Goal: Task Accomplishment & Management: Use online tool/utility

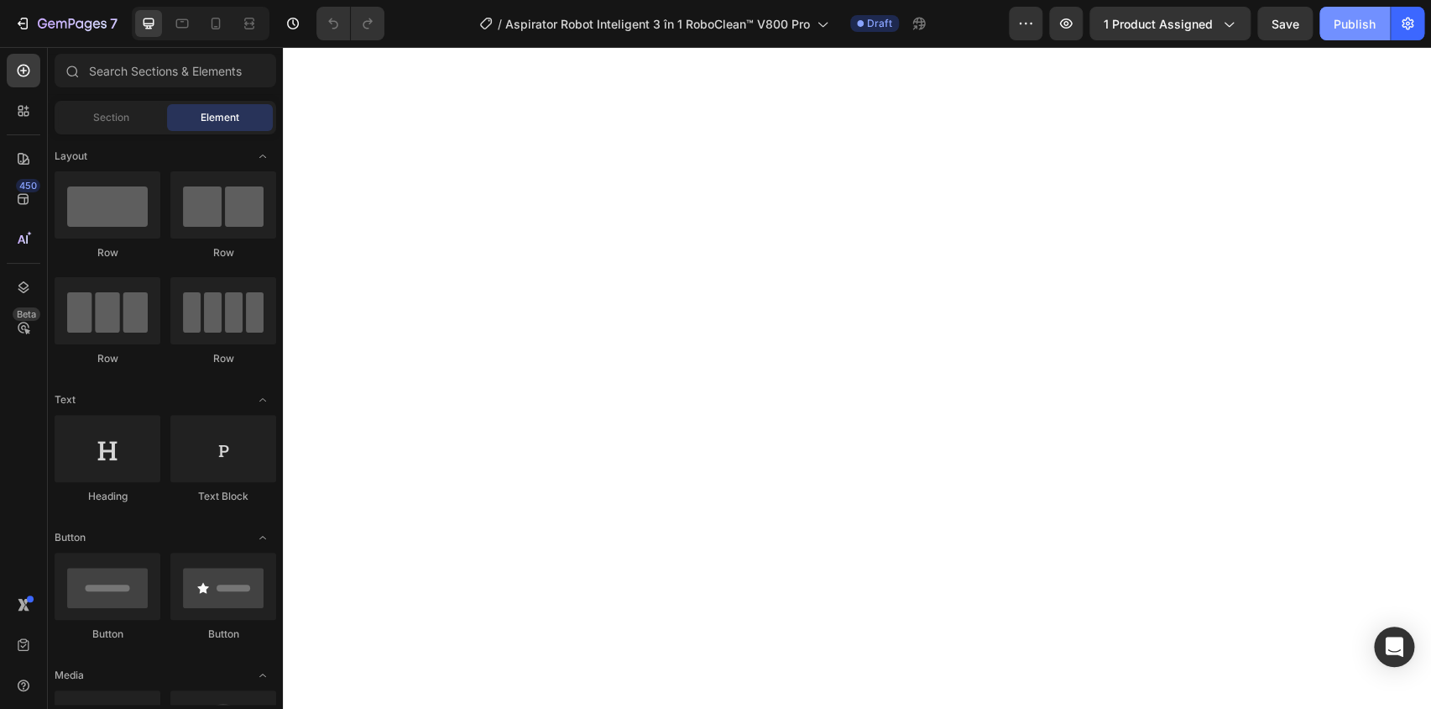
click at [1361, 23] on div "Publish" at bounding box center [1355, 24] width 42 height 18
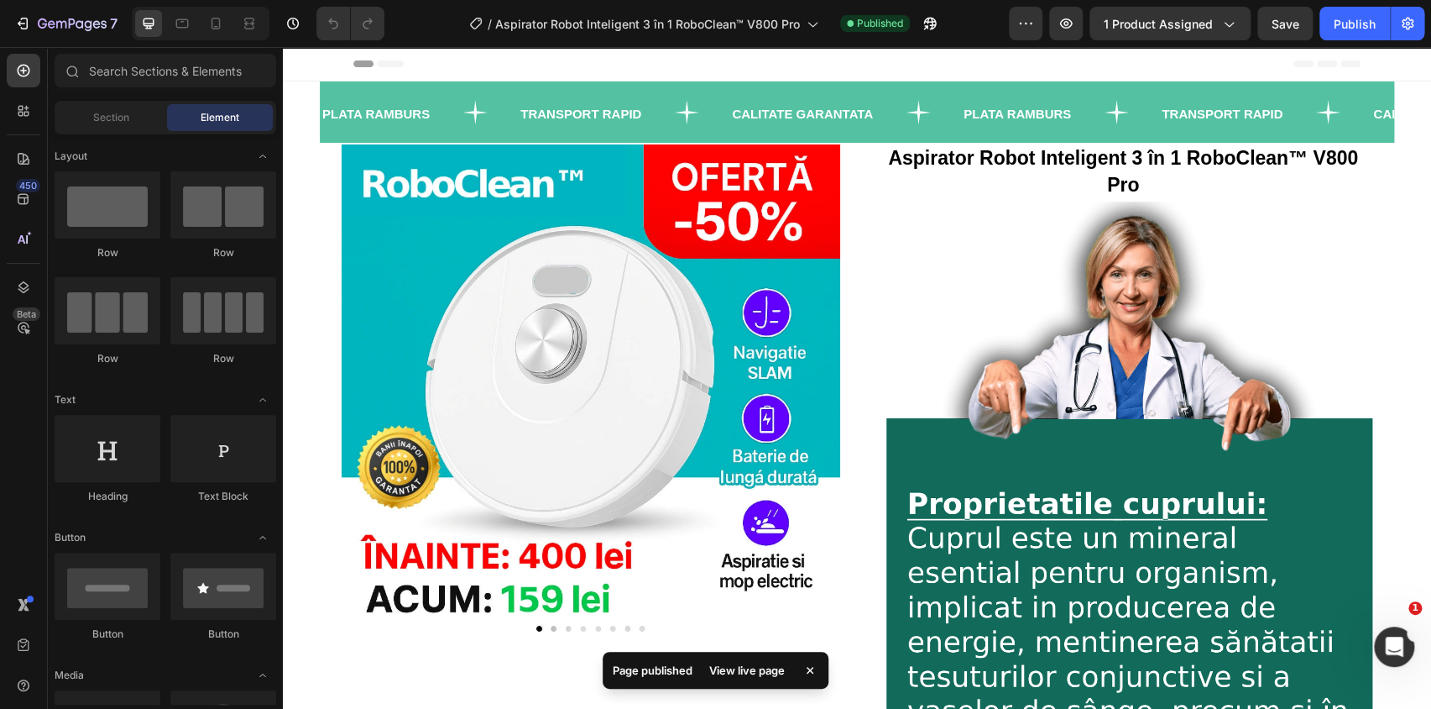
click at [234, 16] on div at bounding box center [201, 24] width 138 height 34
click at [24, 19] on icon "button" at bounding box center [22, 23] width 17 height 17
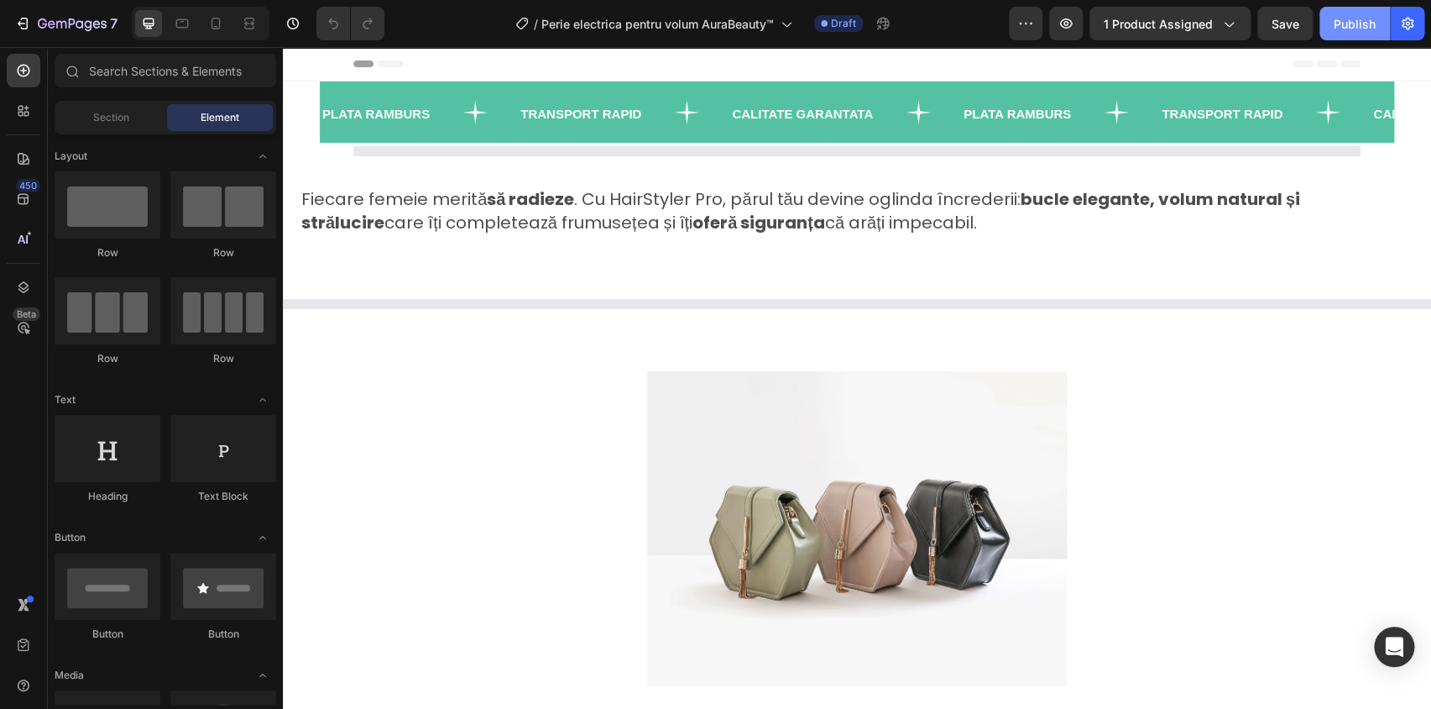
click at [1352, 21] on div "Publish" at bounding box center [1355, 24] width 42 height 18
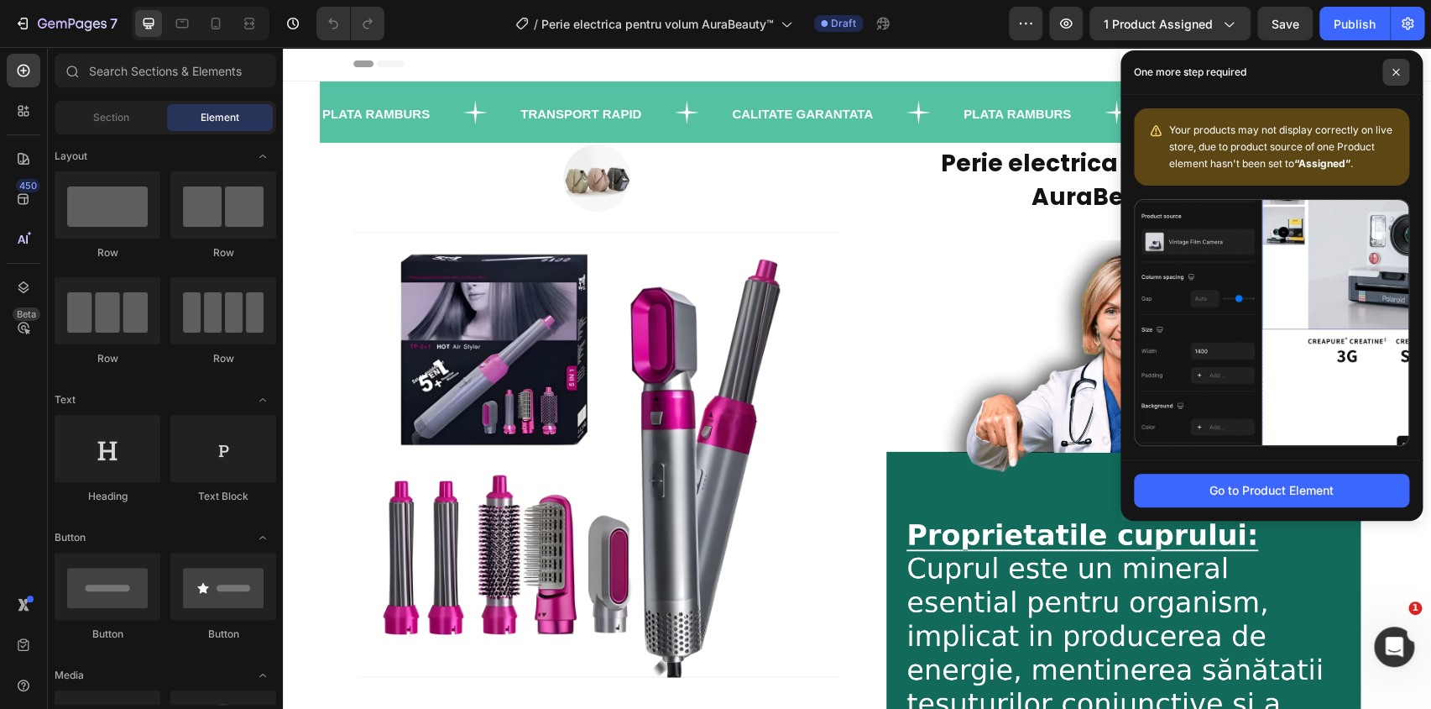
click at [1397, 76] on icon at bounding box center [1396, 72] width 8 height 8
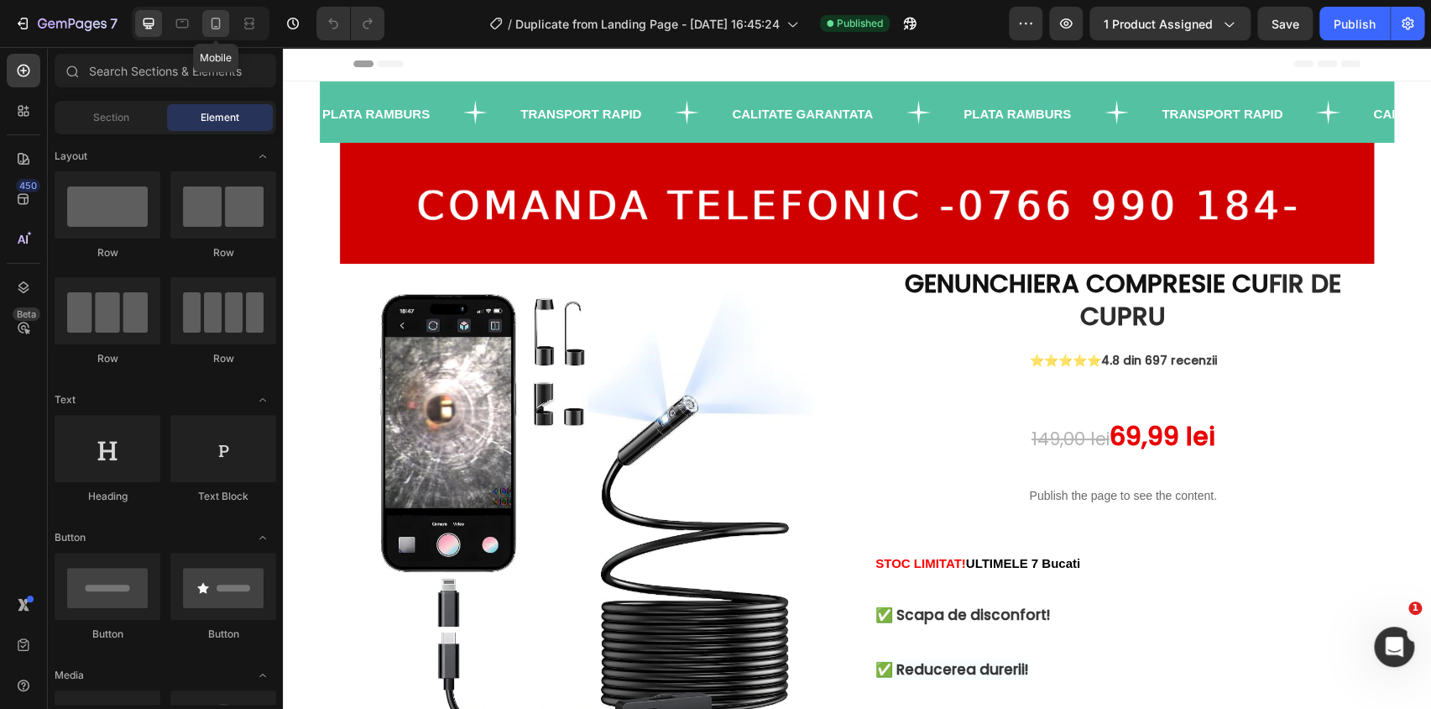
click at [216, 23] on icon at bounding box center [215, 23] width 17 height 17
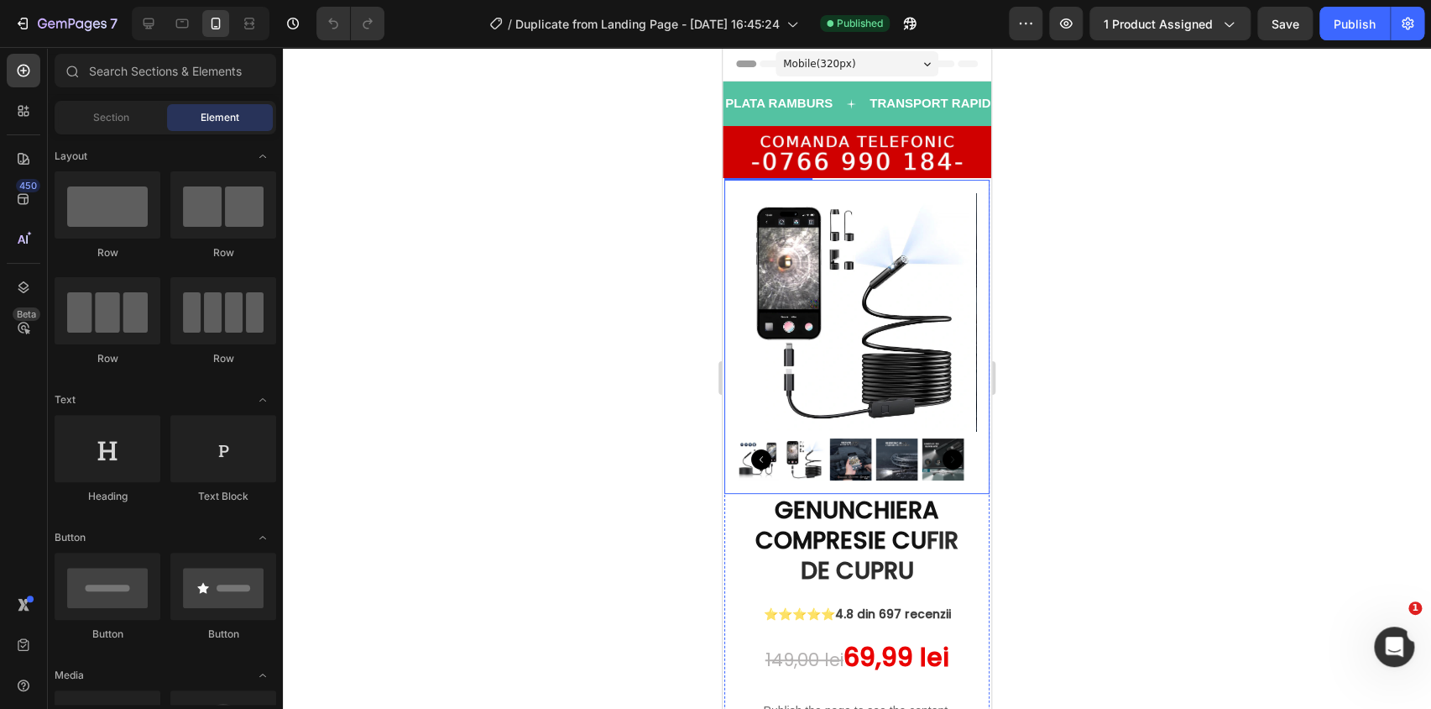
click at [843, 344] on img at bounding box center [857, 312] width 238 height 238
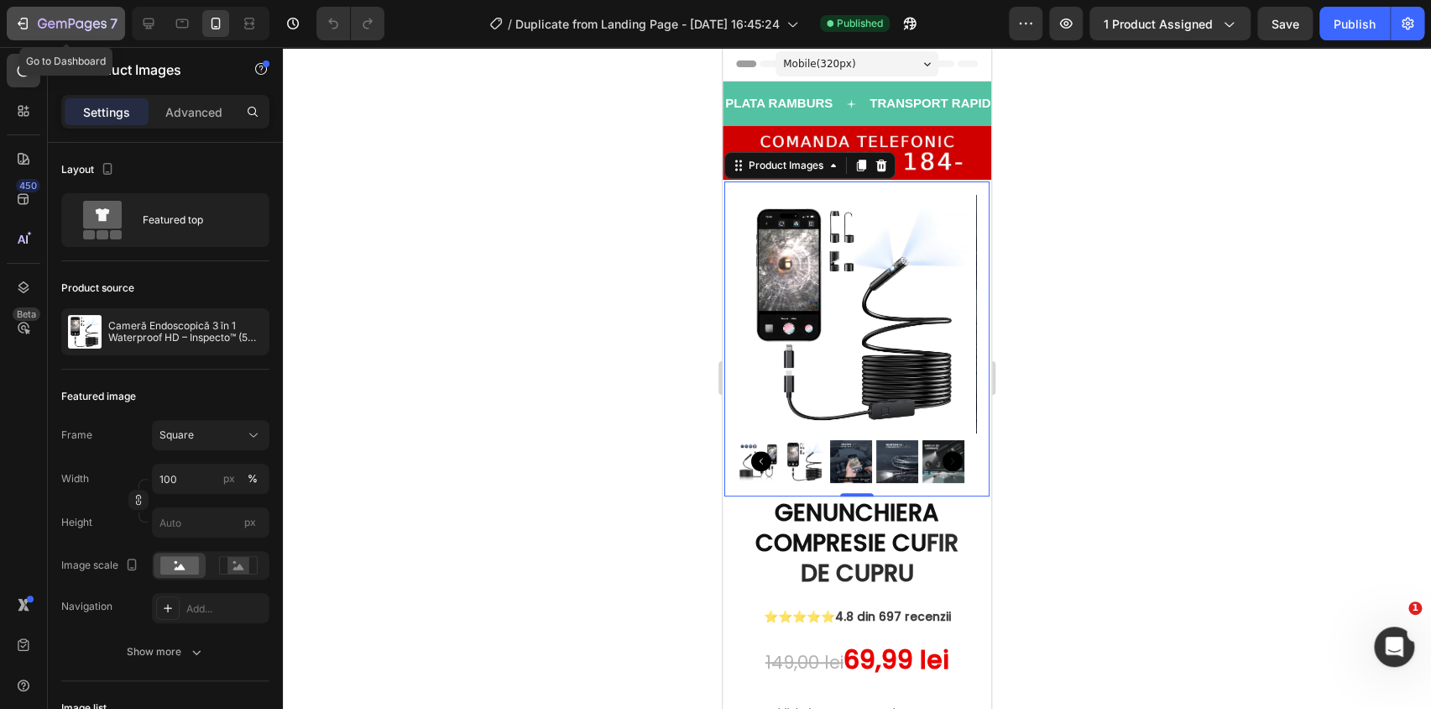
click at [35, 15] on div "7" at bounding box center [65, 23] width 103 height 20
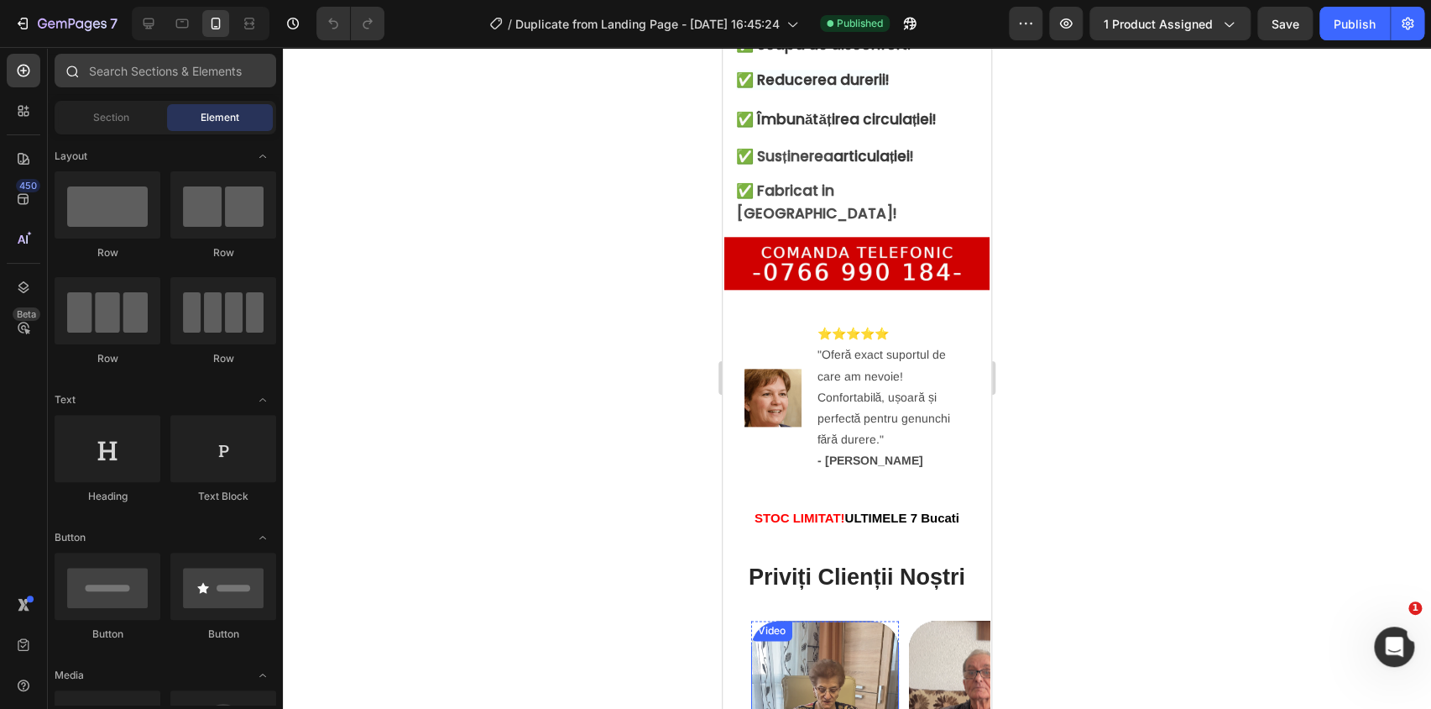
scroll to position [1068, 0]
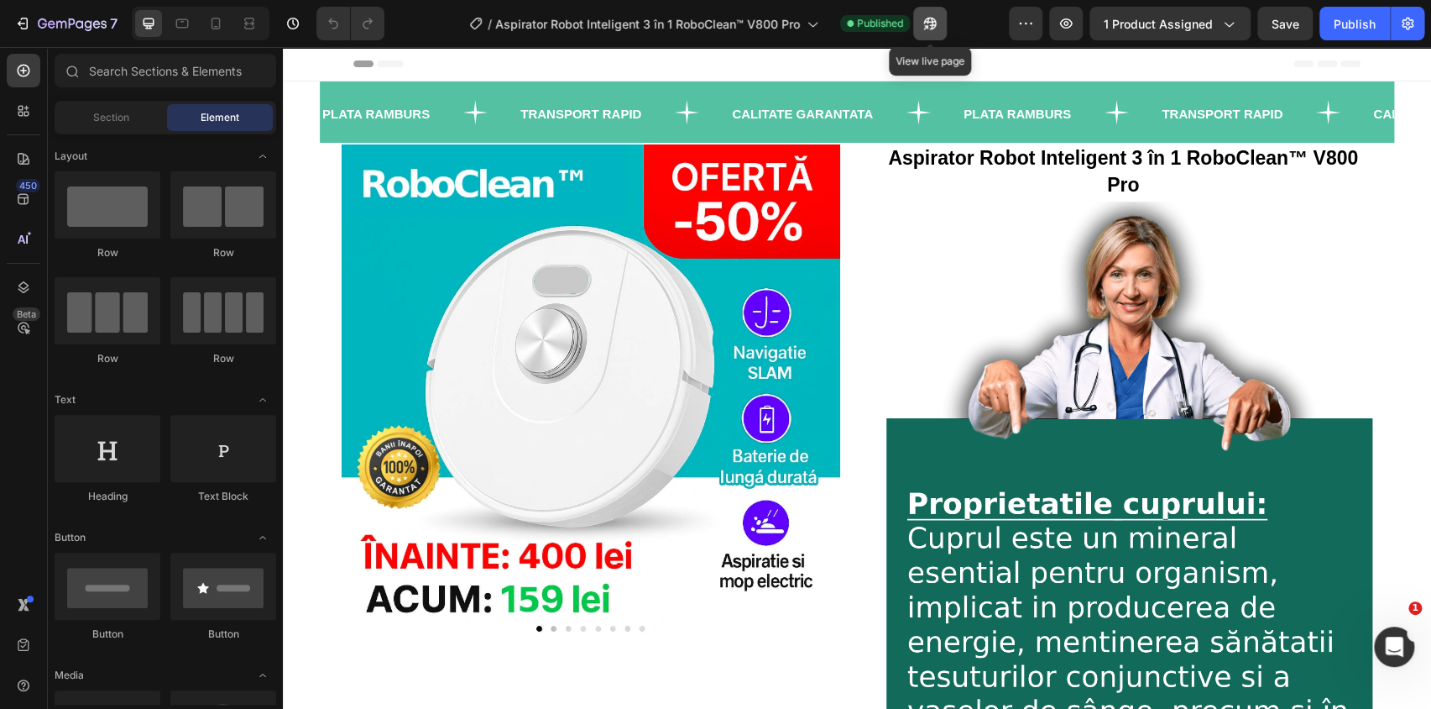
click at [916, 25] on button "button" at bounding box center [930, 24] width 34 height 34
click at [218, 17] on icon at bounding box center [215, 23] width 17 height 17
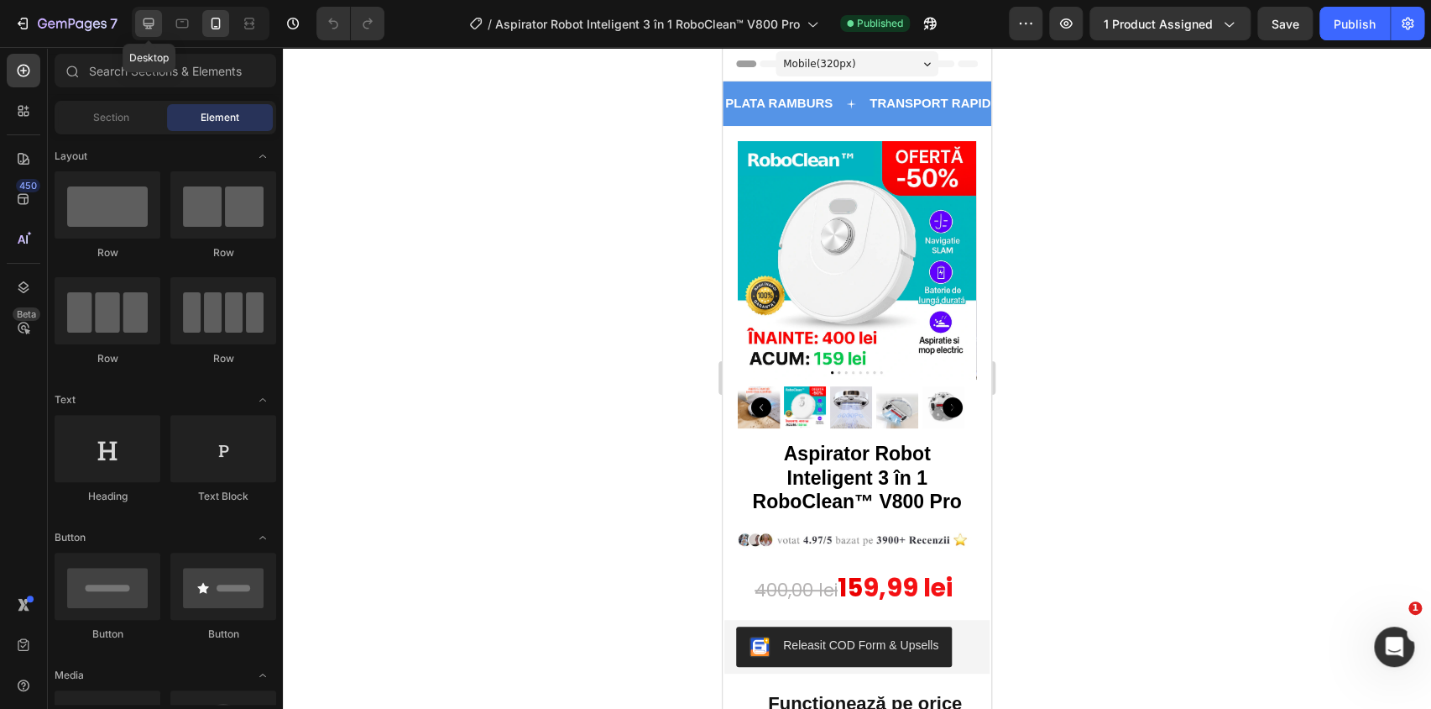
click at [148, 23] on icon at bounding box center [148, 23] width 17 height 17
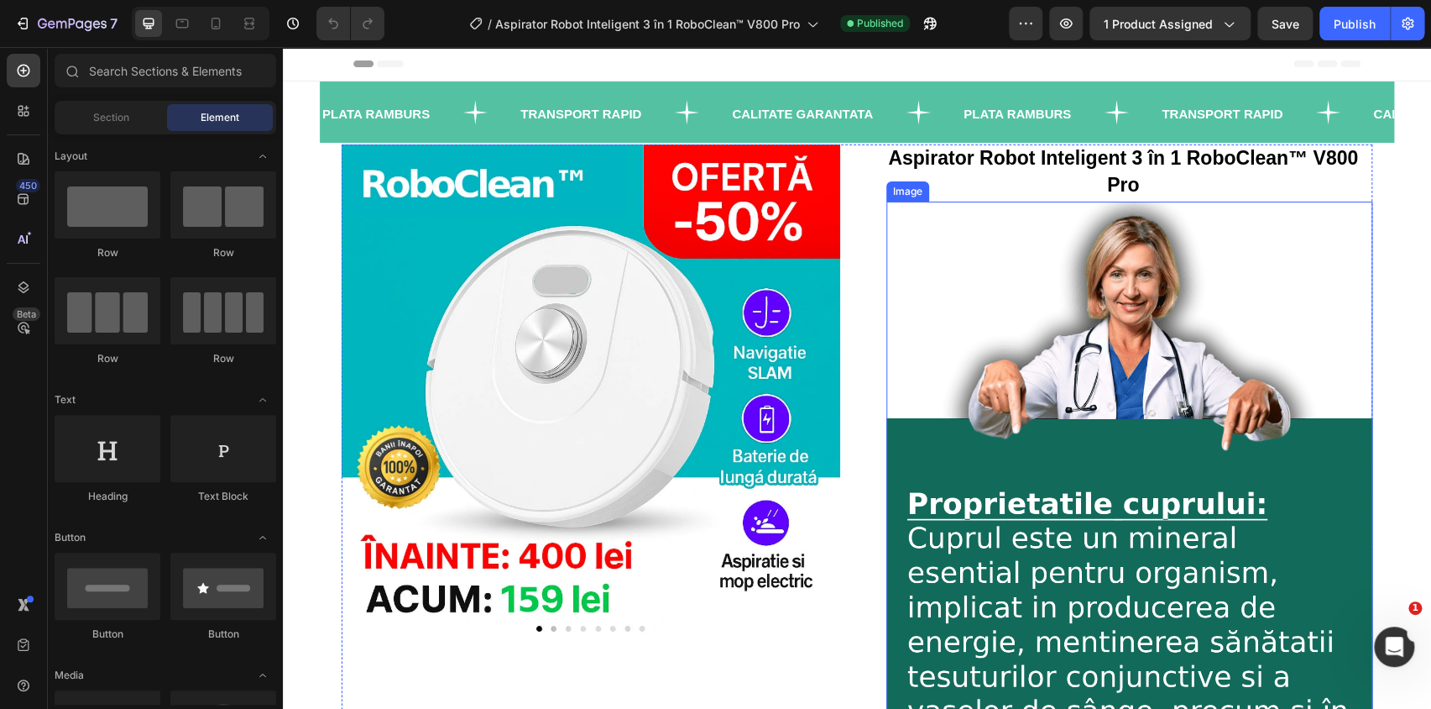
click at [1035, 397] on img at bounding box center [1130, 544] width 486 height 686
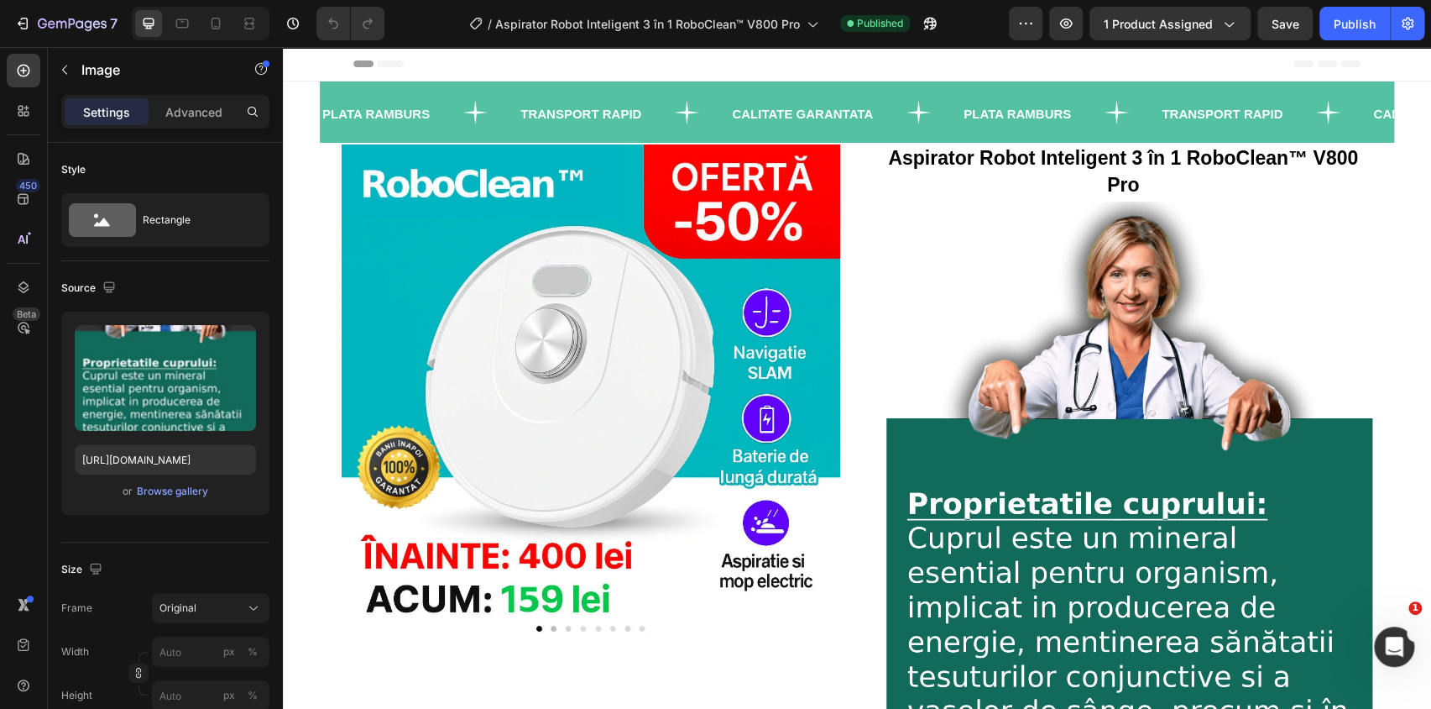
click at [1194, 440] on img at bounding box center [1130, 544] width 486 height 686
click at [213, 22] on icon at bounding box center [215, 23] width 17 height 17
type input "https://cdn.shopify.com/s/files/1/0950/4460/0138/files/New_Project_7.webp?v=175…"
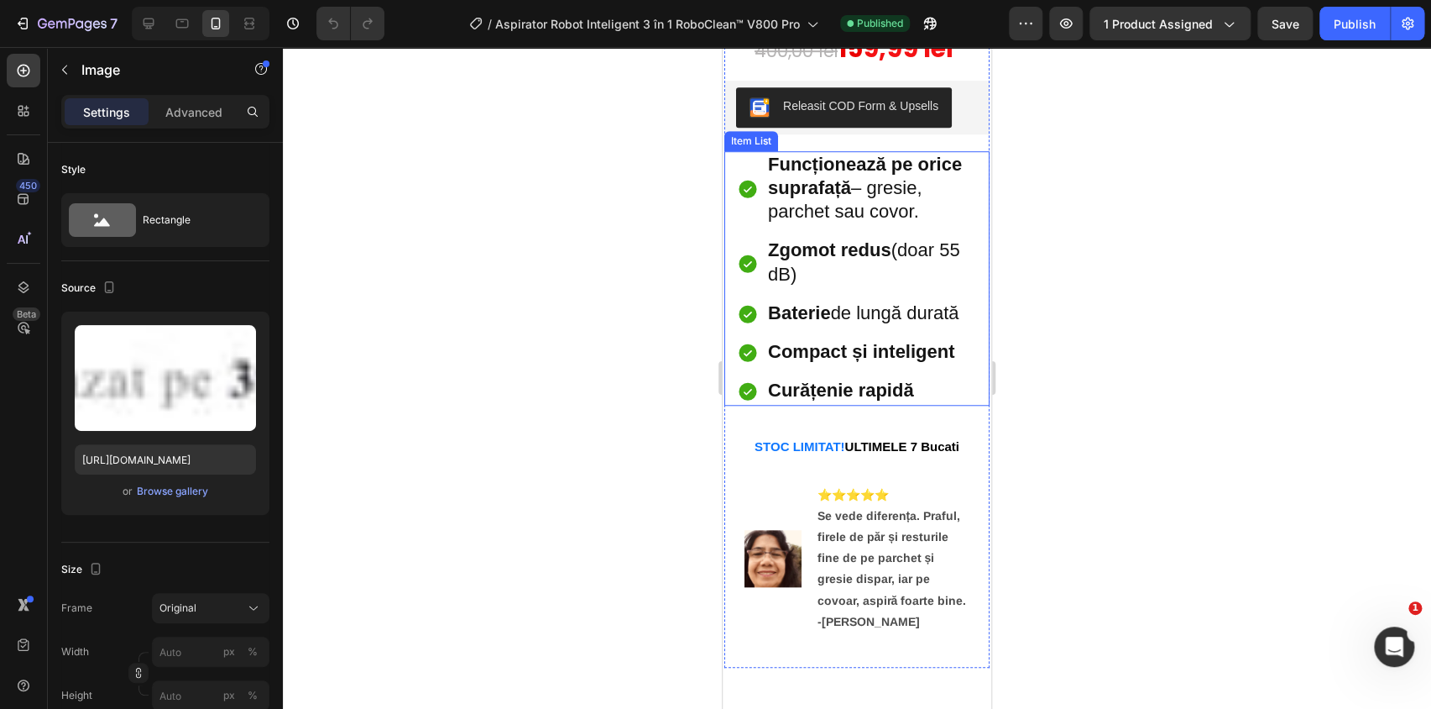
scroll to position [819, 0]
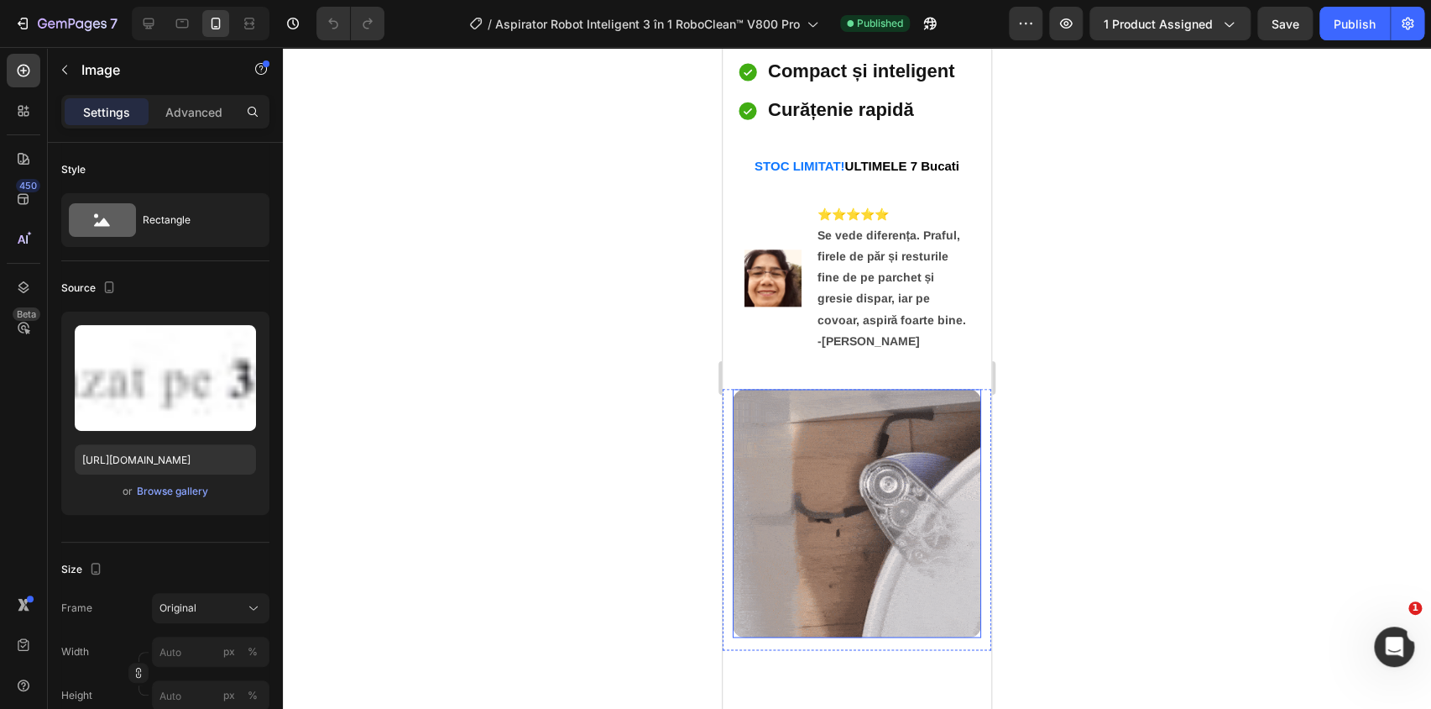
click at [862, 472] on img at bounding box center [857, 513] width 248 height 248
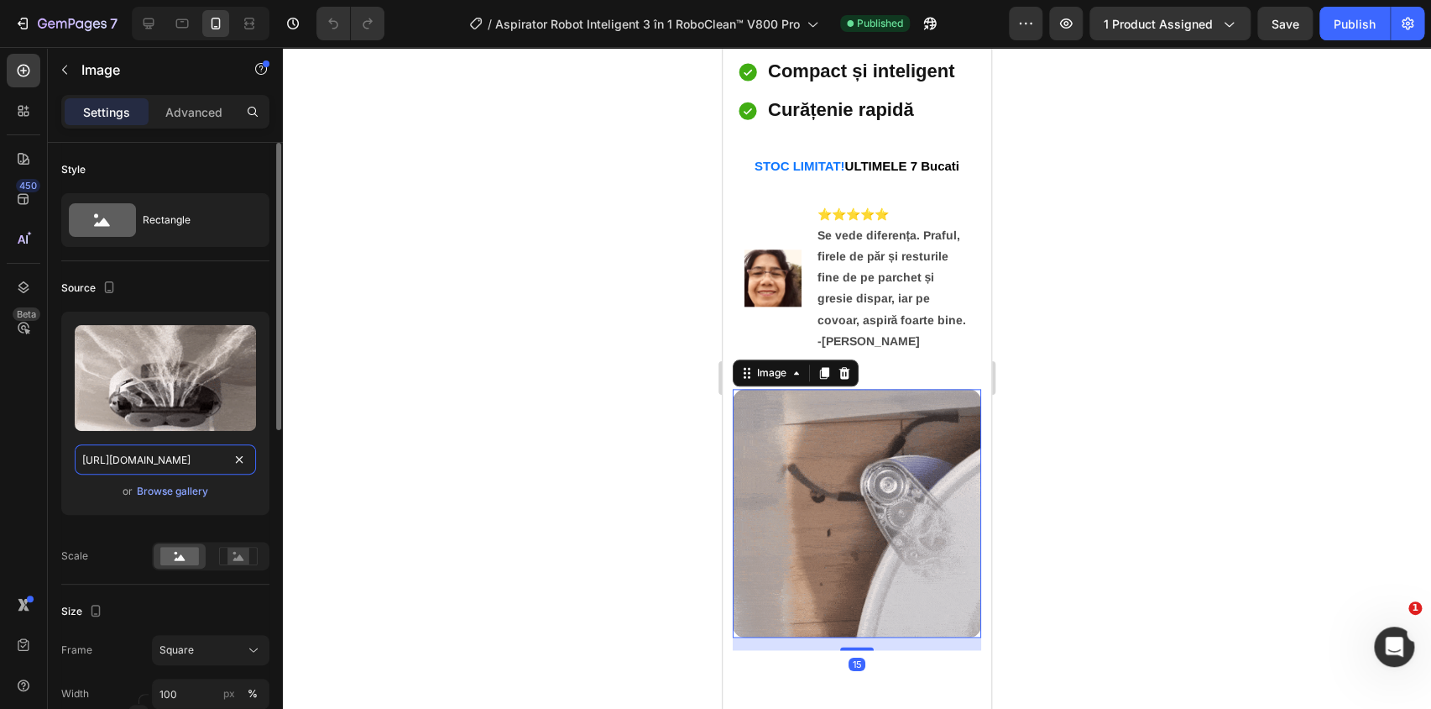
click at [184, 458] on input "https://cdn.shopify.com/s/files/1/0950/4460/0138/files/gempages_577144715678319…" at bounding box center [165, 459] width 181 height 30
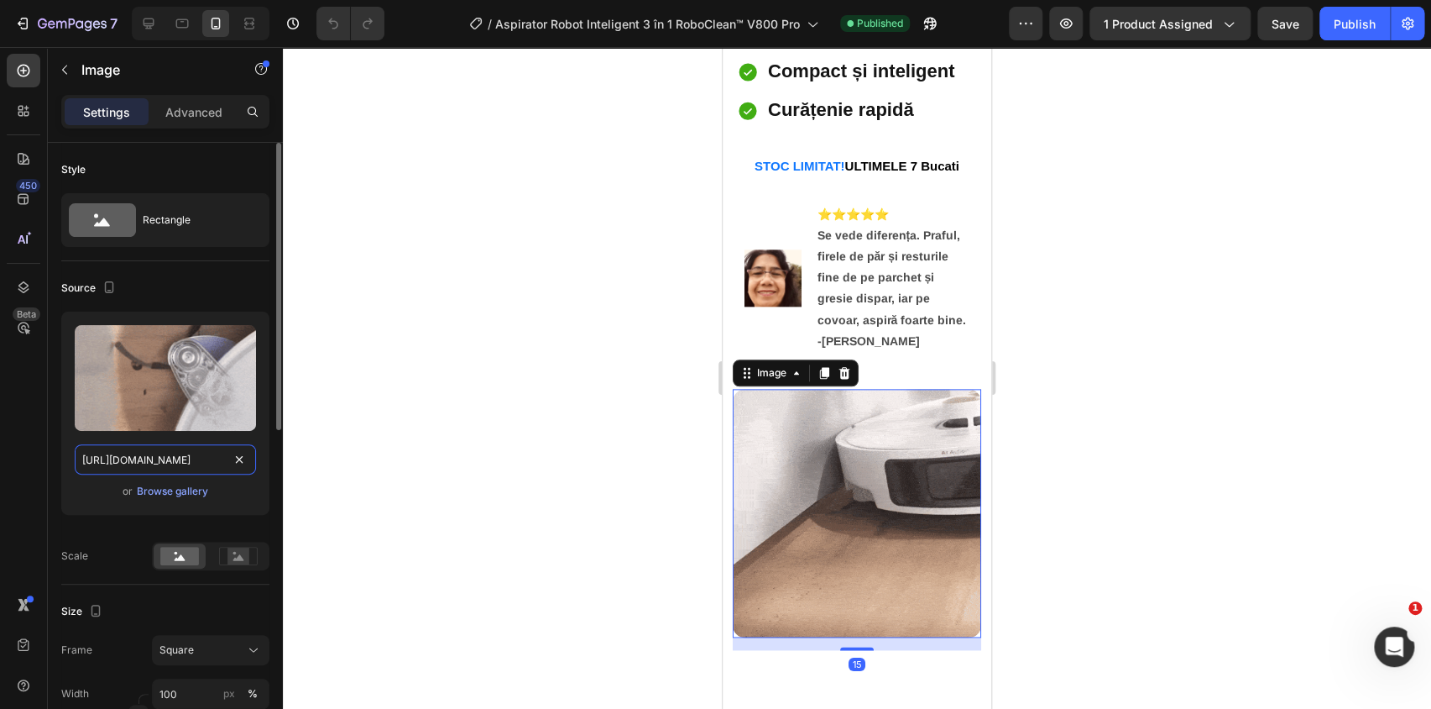
click at [184, 462] on input "https://cdn.shopify.com/s/files/1/0950/4460/0138/files/gempages_577144715678319…" at bounding box center [165, 459] width 181 height 30
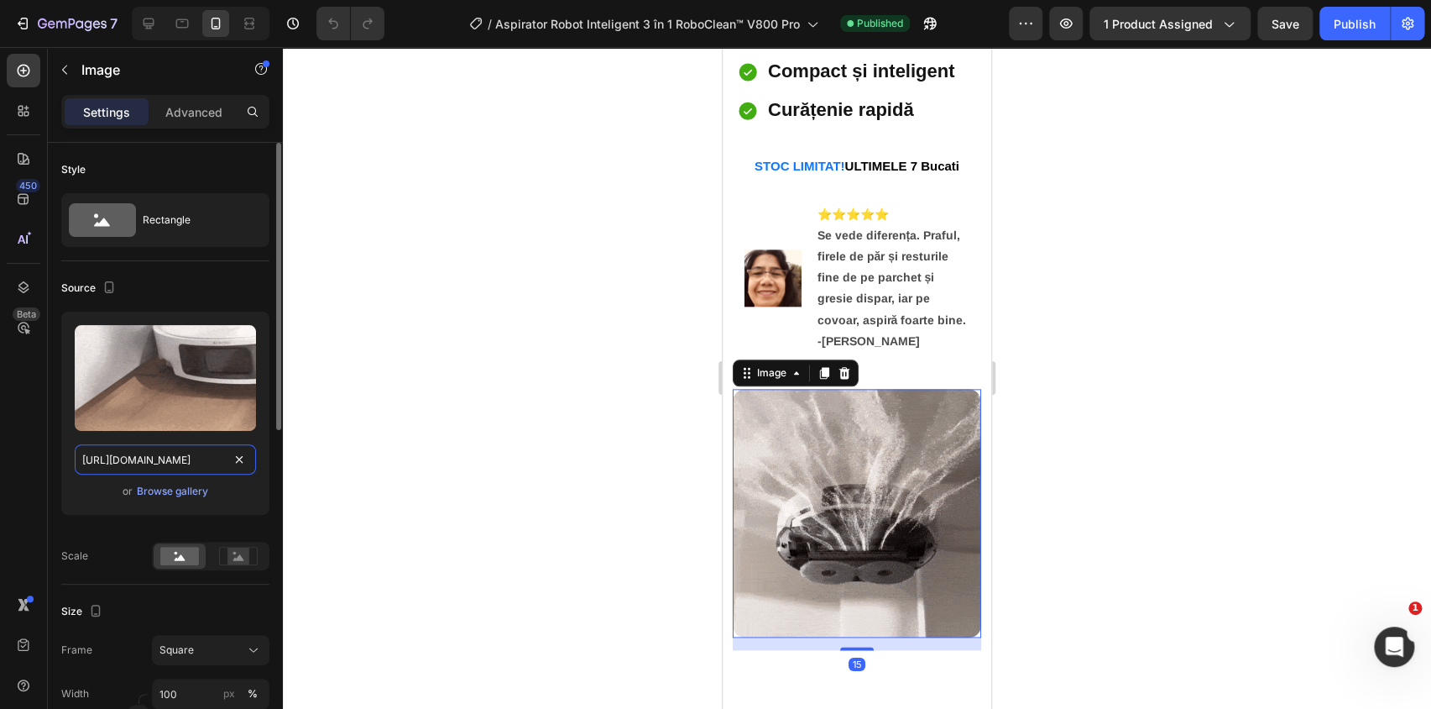
click at [184, 462] on input "https://cdn.shopify.com/s/files/1/0950/4460/0138/files/gempages_577144715678319…" at bounding box center [165, 459] width 181 height 30
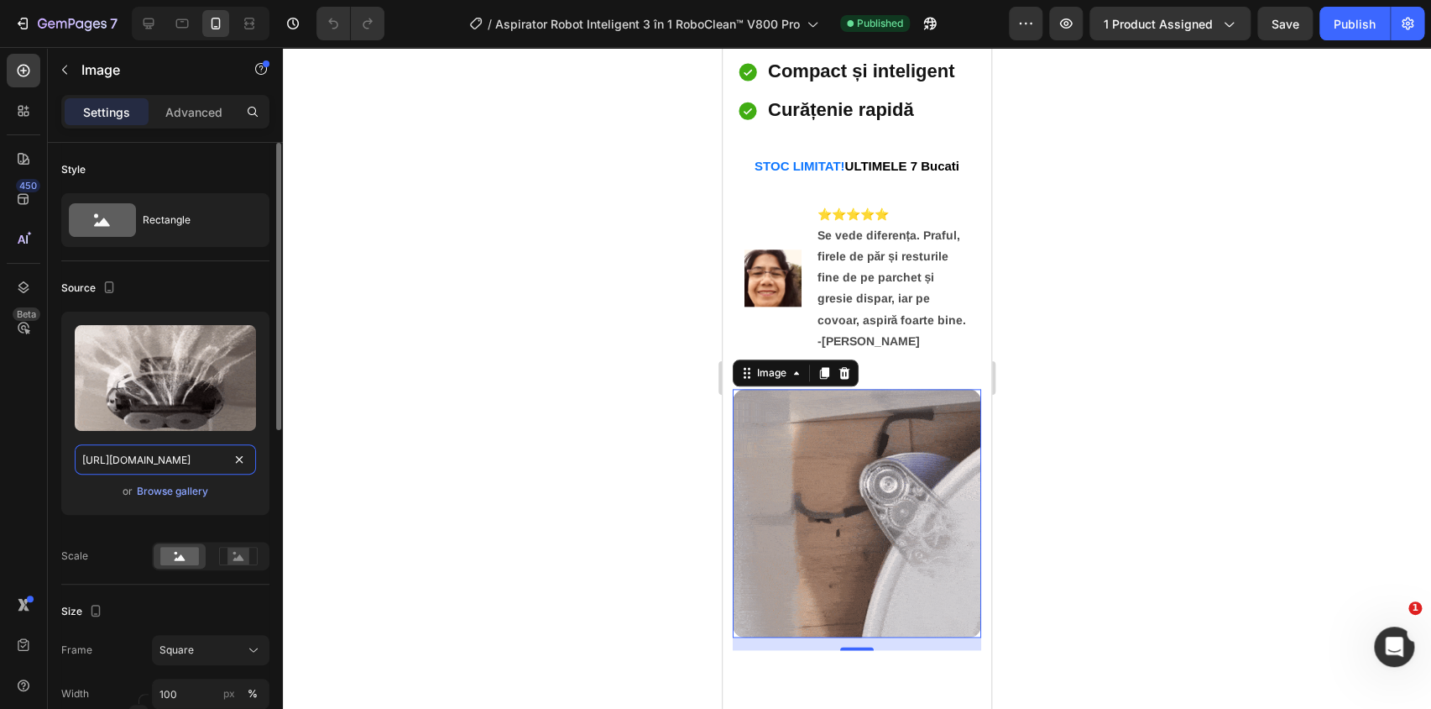
click at [184, 462] on input "https://cdn.shopify.com/s/files/1/0950/4460/0138/files/gempages_577144715678319…" at bounding box center [165, 459] width 181 height 30
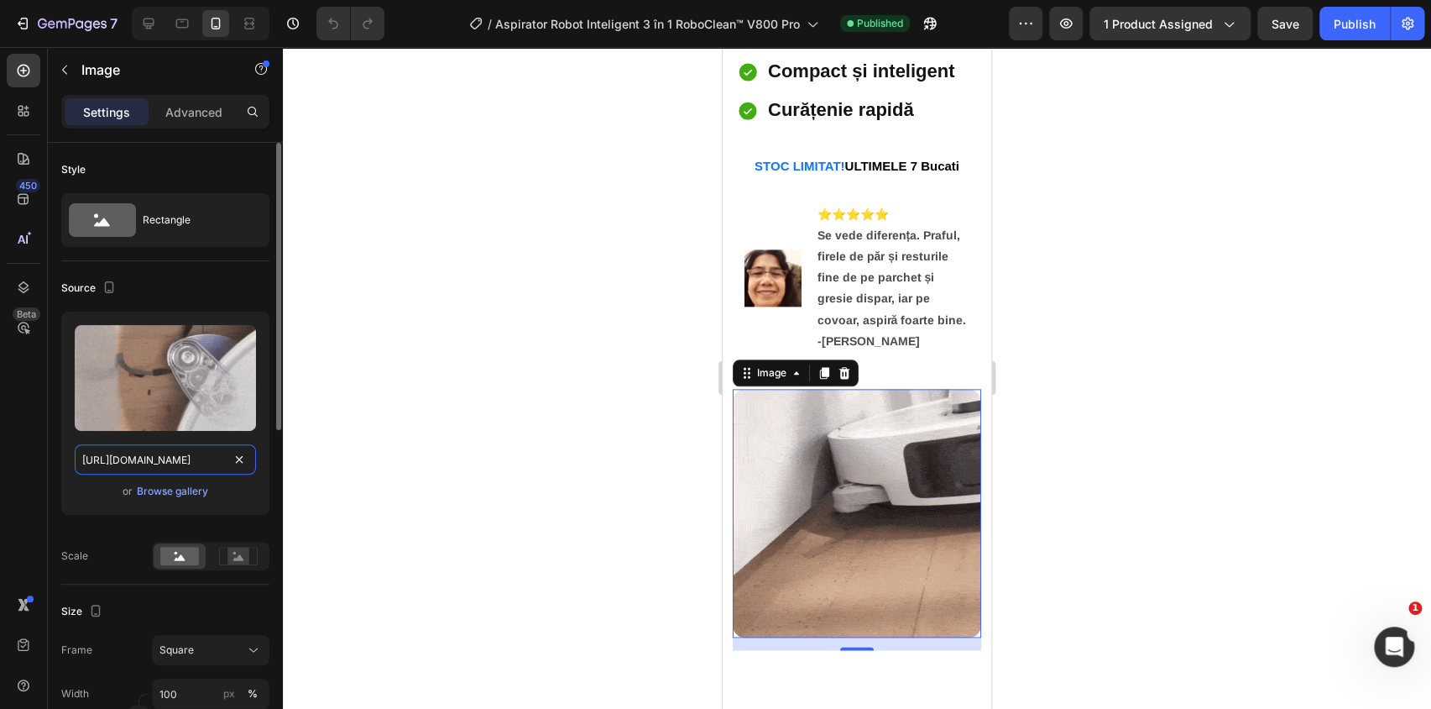
click at [184, 462] on input "https://cdn.shopify.com/s/files/1/0950/4460/0138/files/gempages_577144715678319…" at bounding box center [165, 459] width 181 height 30
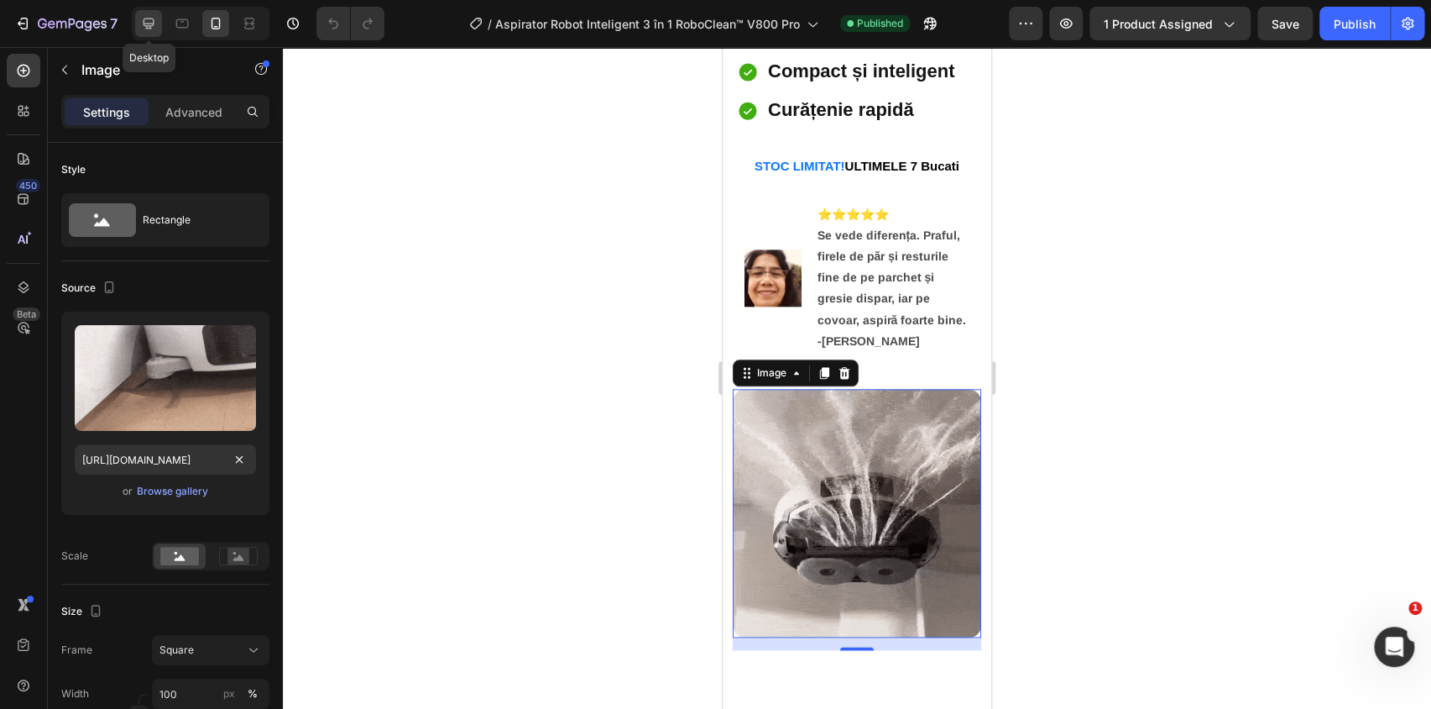
click at [154, 29] on icon at bounding box center [148, 23] width 17 height 17
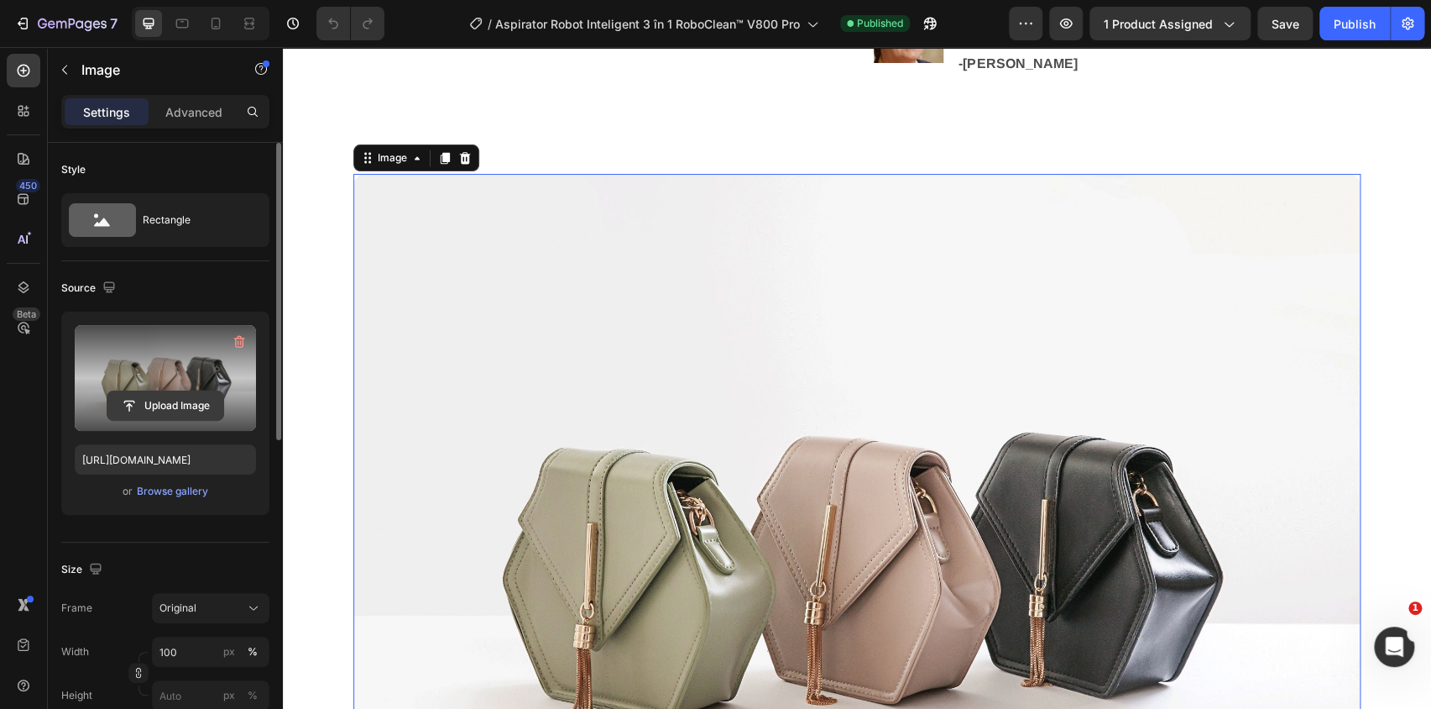
scroll to position [1433, 0]
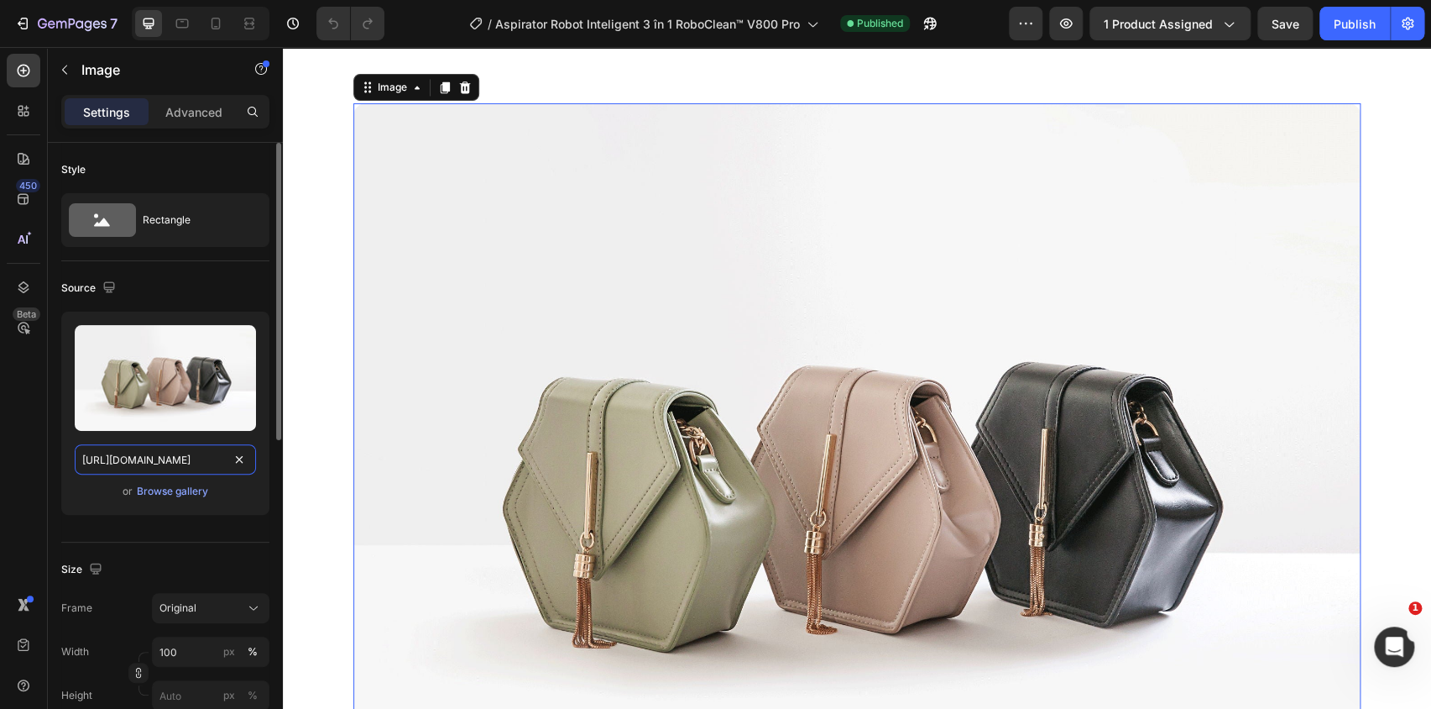
click at [196, 459] on input "https://cdn.shopify.com/s/files/1/2005/9307/files/image_demo.jpg" at bounding box center [165, 459] width 181 height 30
paste input "0950/4460/0138/files/gempages_577144715678319604-1b294e55-e9f5-4046-8468-05b138…"
type input "https://cdn.shopify.com/s/files/1/0950/4460/0138/files/gempages_577144715678319…"
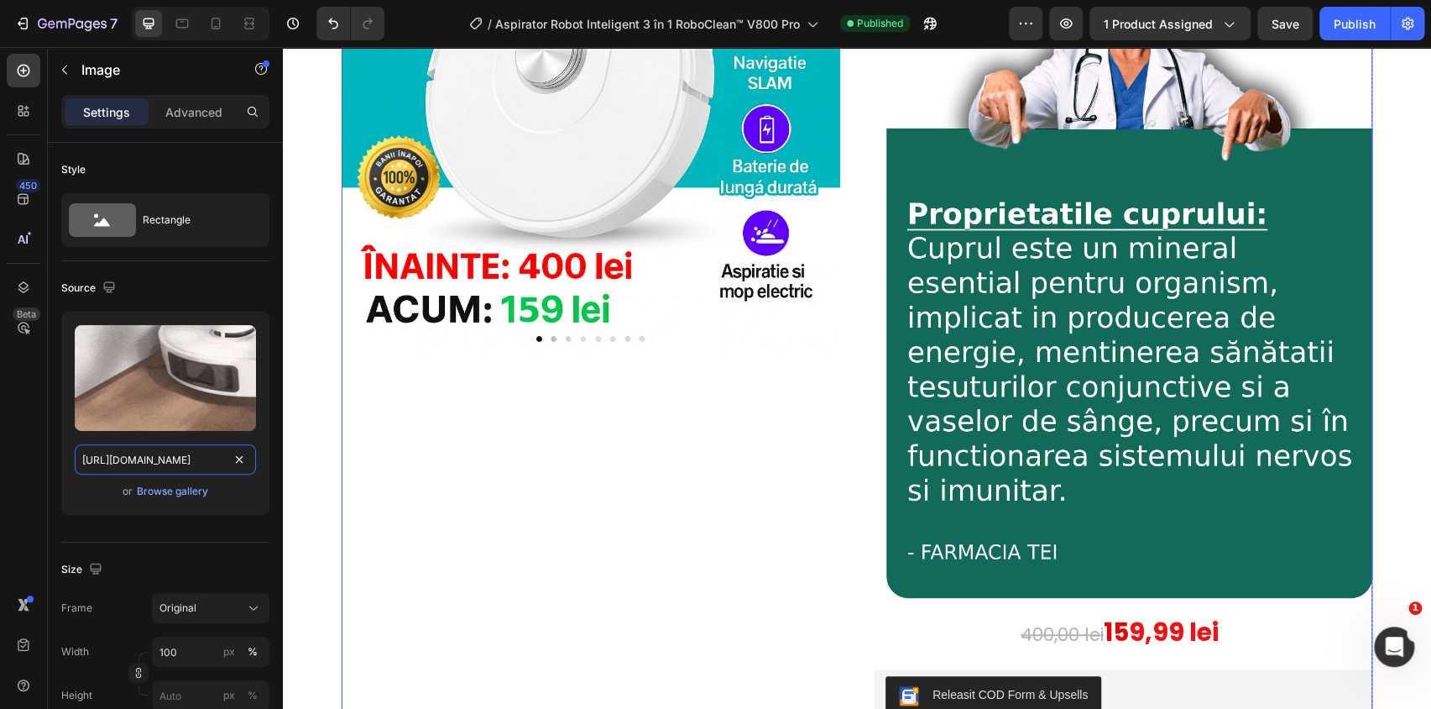
scroll to position [0, 0]
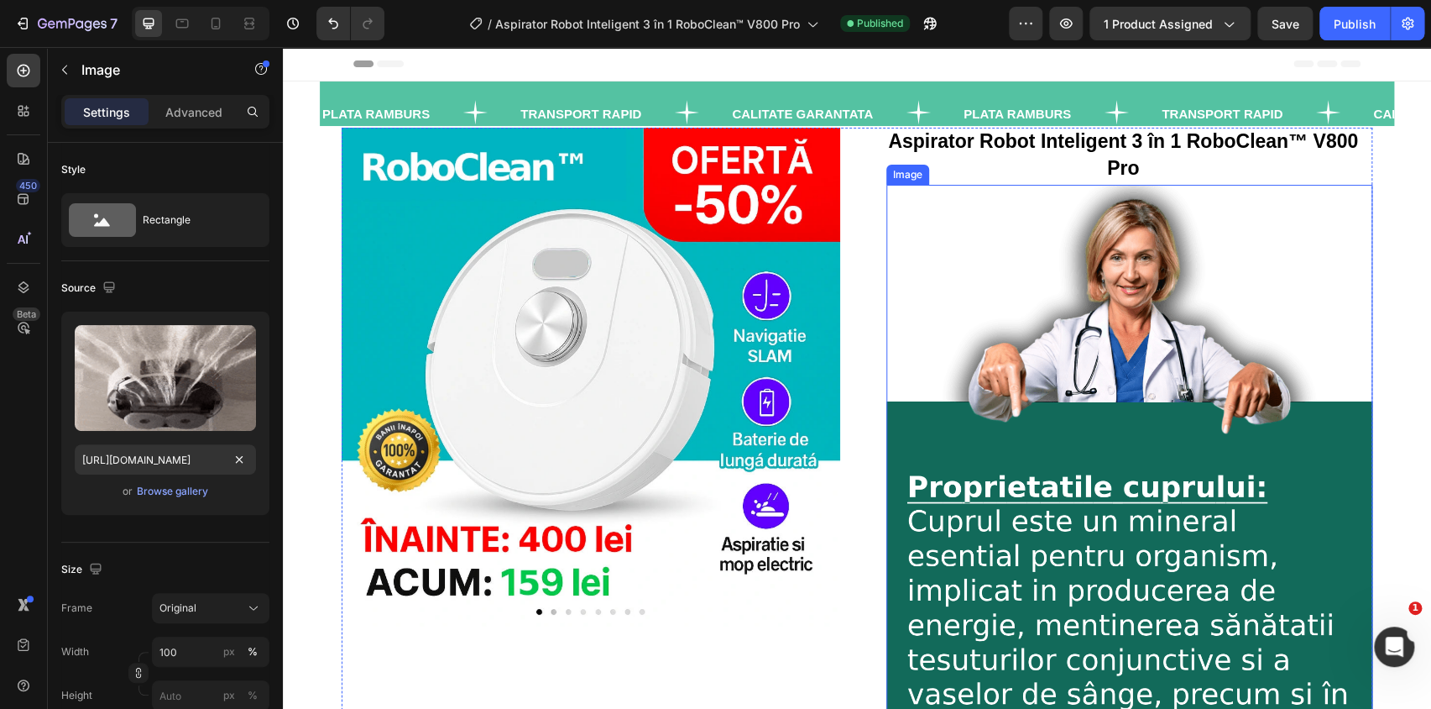
click at [1048, 433] on img at bounding box center [1130, 528] width 486 height 686
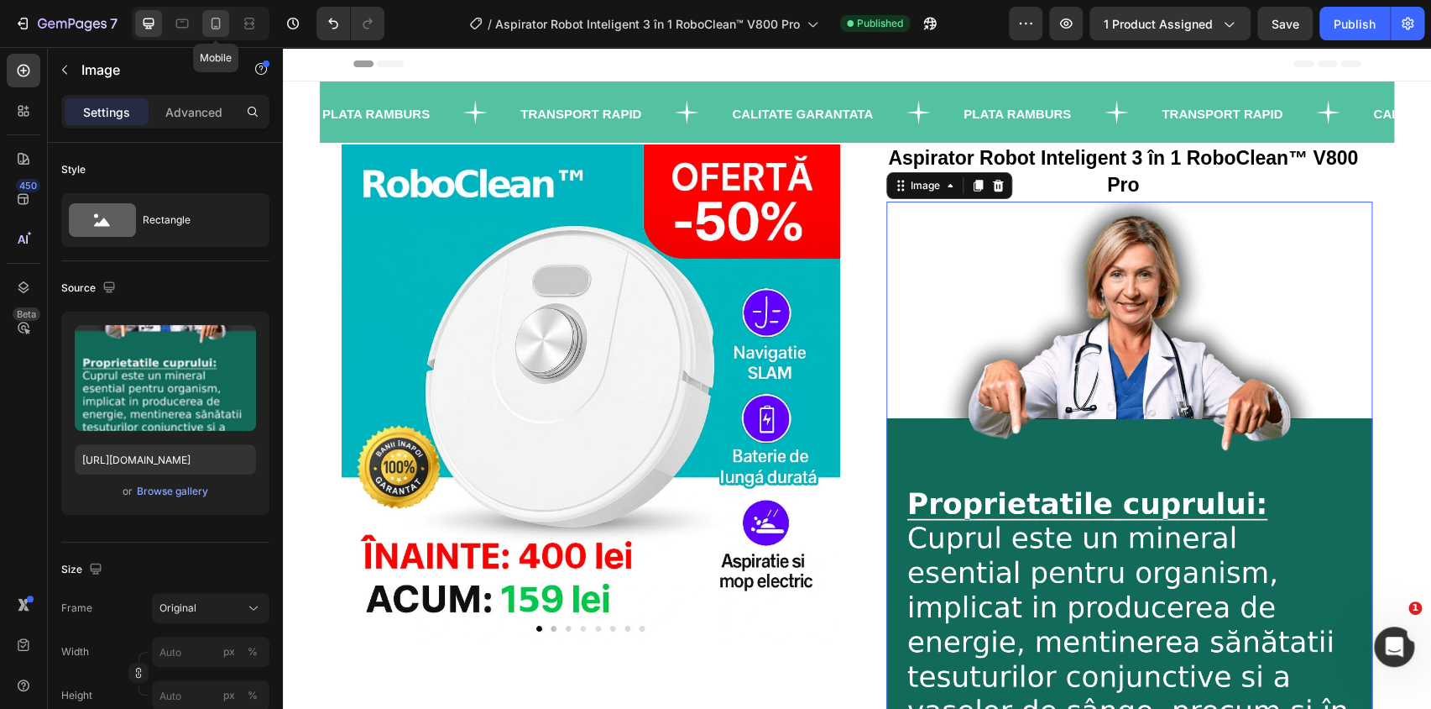
click at [212, 26] on icon at bounding box center [216, 24] width 9 height 12
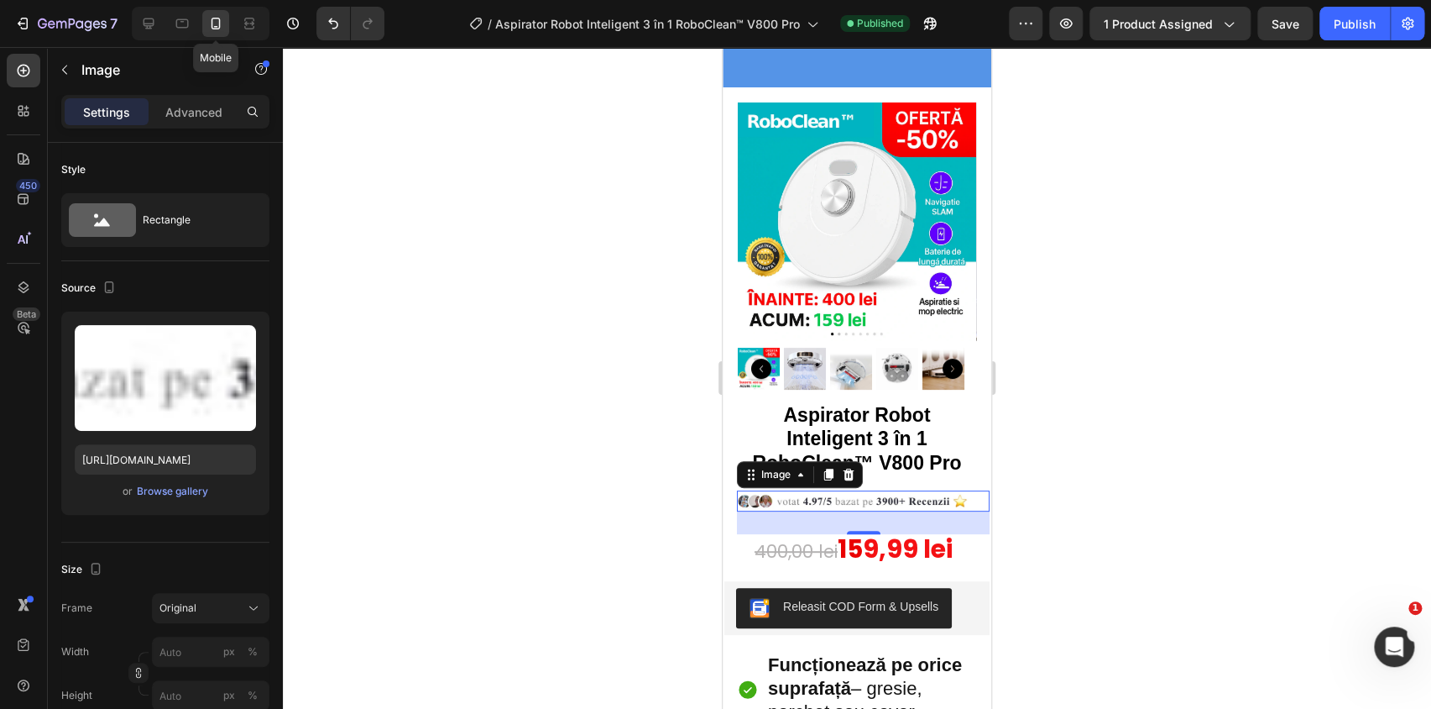
scroll to position [361, 0]
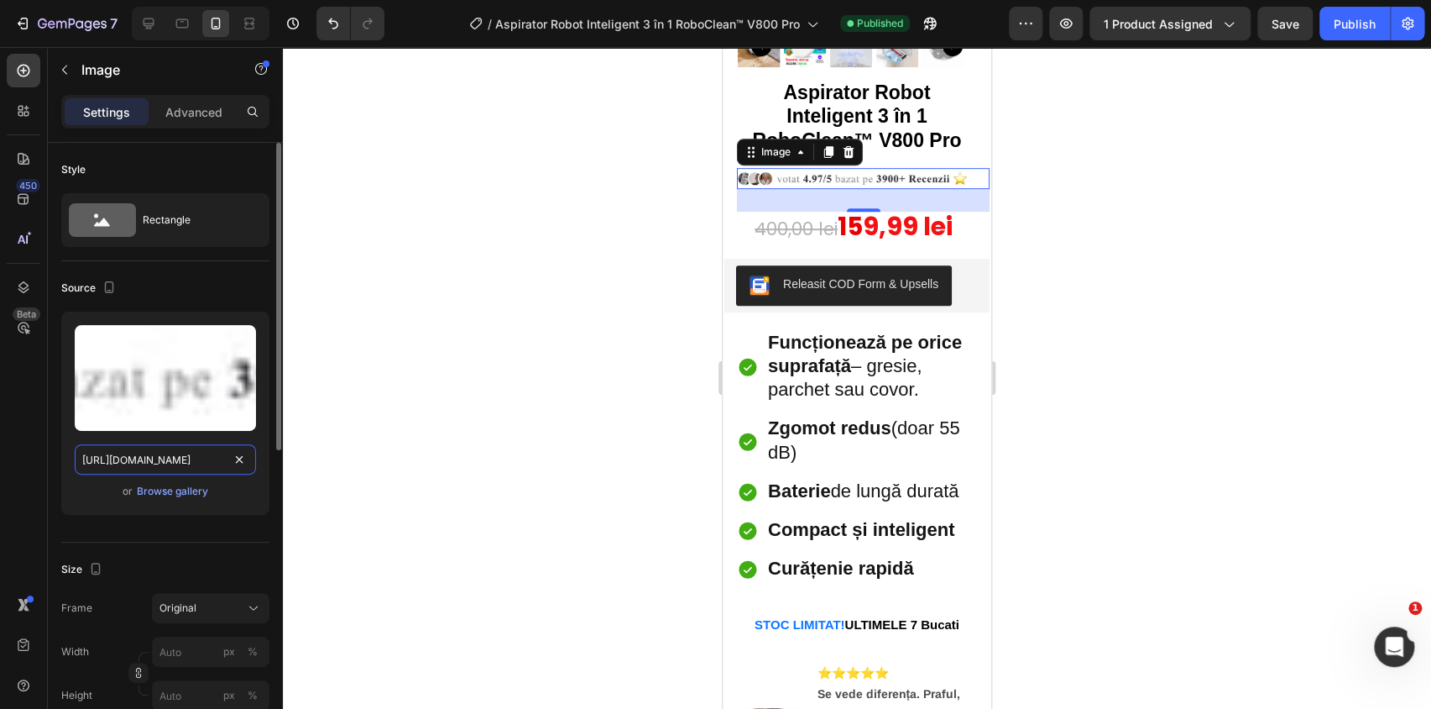
click at [170, 454] on input "https://cdn.shopify.com/s/files/1/0950/4460/0138/files/New_Project_7.webp?v=175…" at bounding box center [165, 459] width 181 height 30
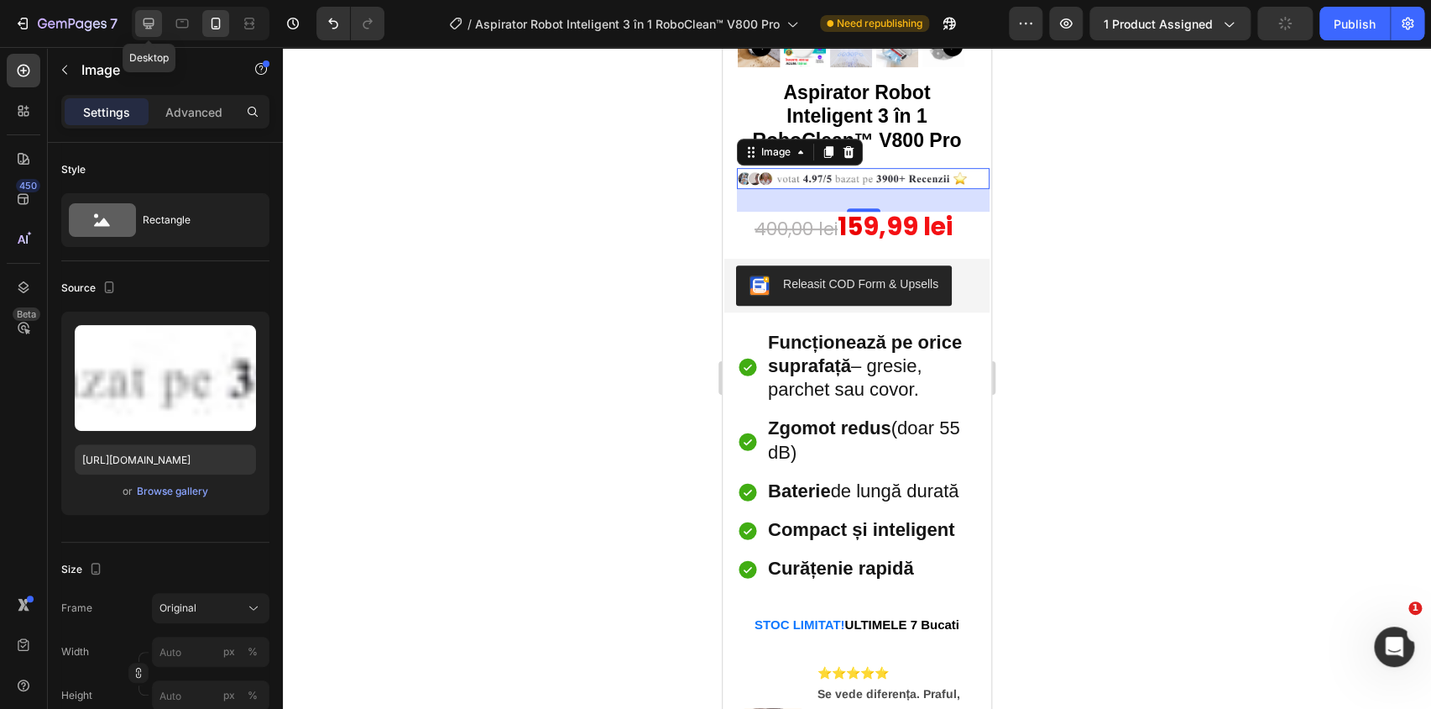
click at [155, 22] on icon at bounding box center [148, 23] width 17 height 17
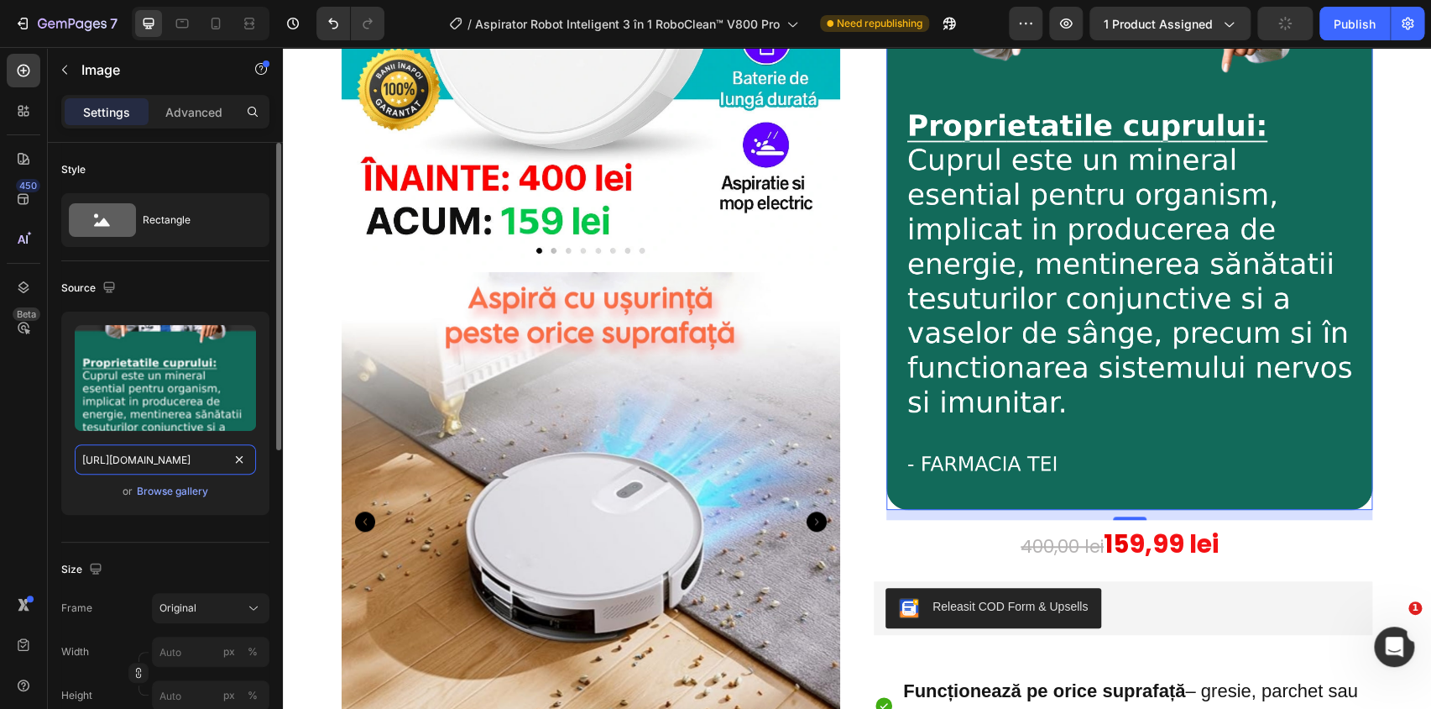
click at [172, 466] on input "https://cdn.shopify.com/s/files/1/0898/9956/5390/files/gempages_554006032876045…" at bounding box center [165, 459] width 181 height 30
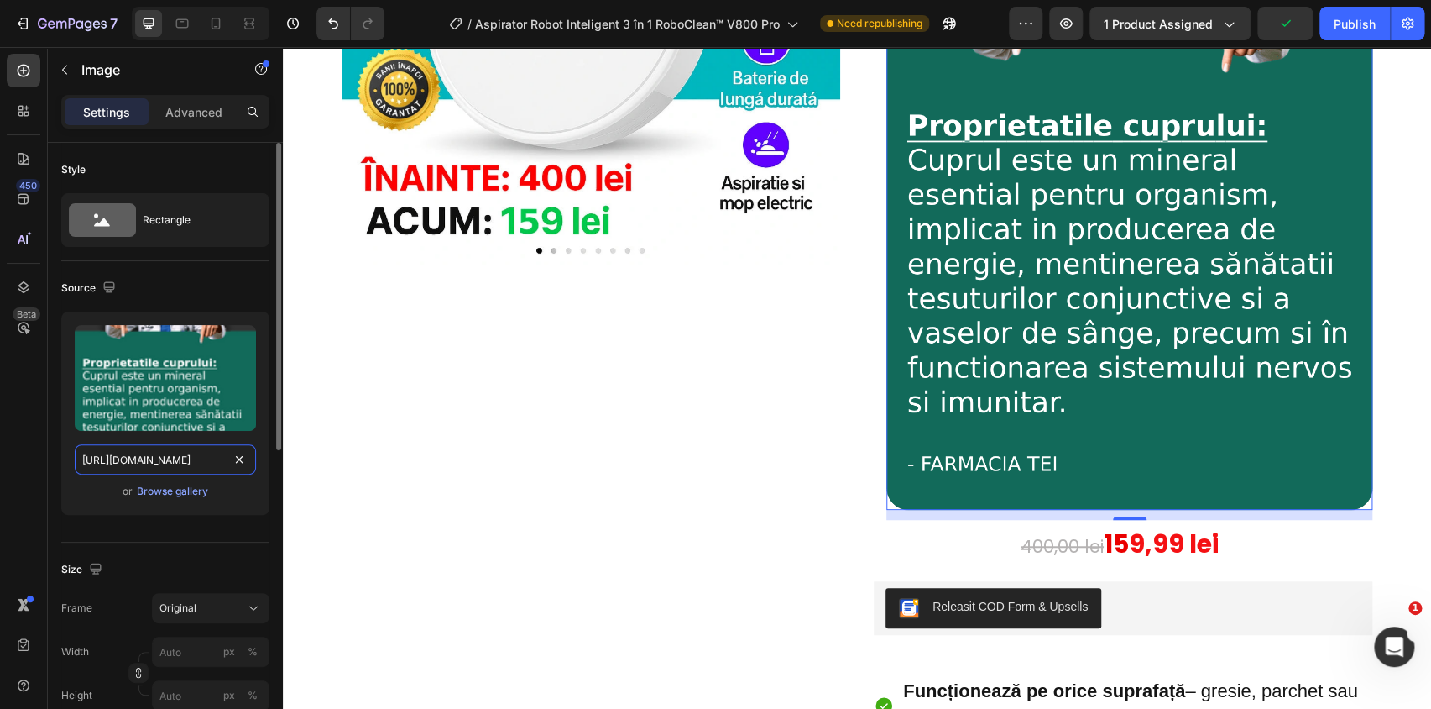
paste input "950/4460/0138/files/New_Project_7.webp?v=1753689612"
type input "https://cdn.shopify.com/s/files/1/0950/4460/0138/files/New_Project_7.webp?v=175…"
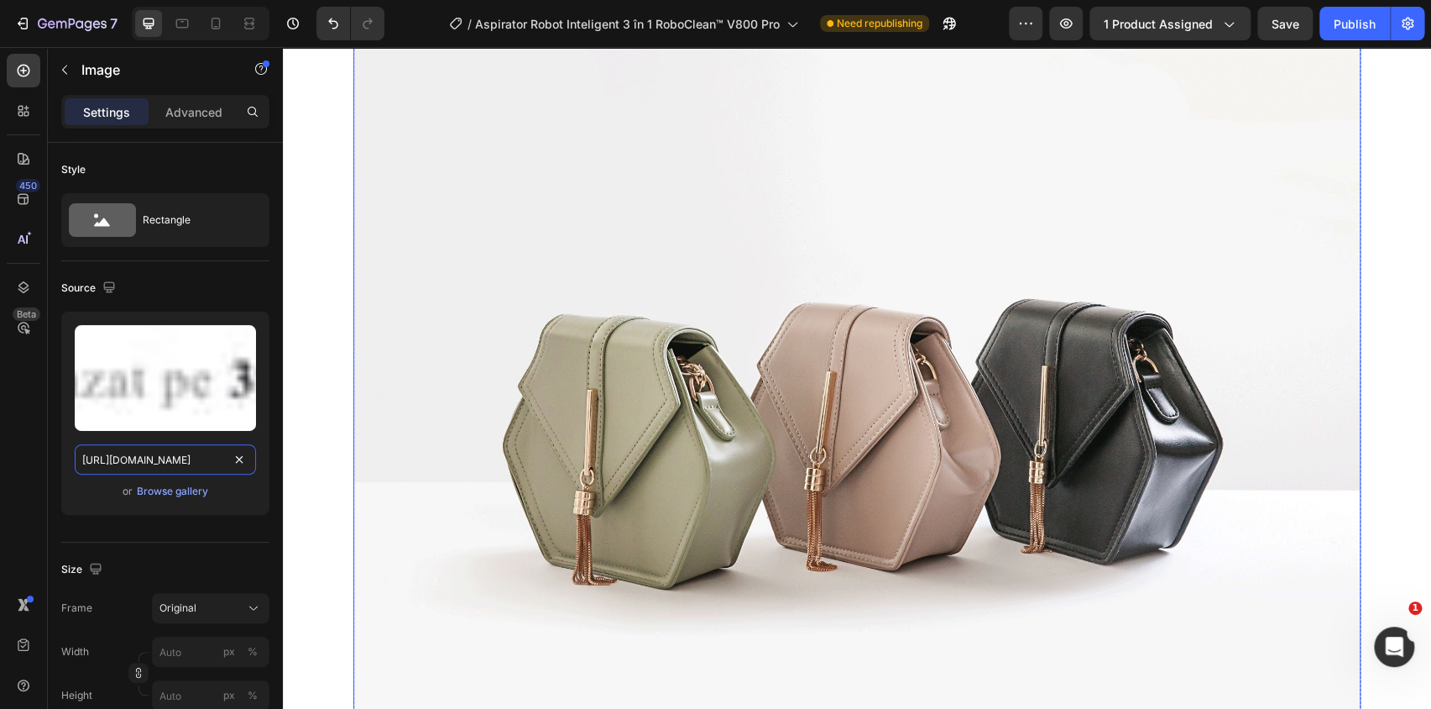
scroll to position [2136, 0]
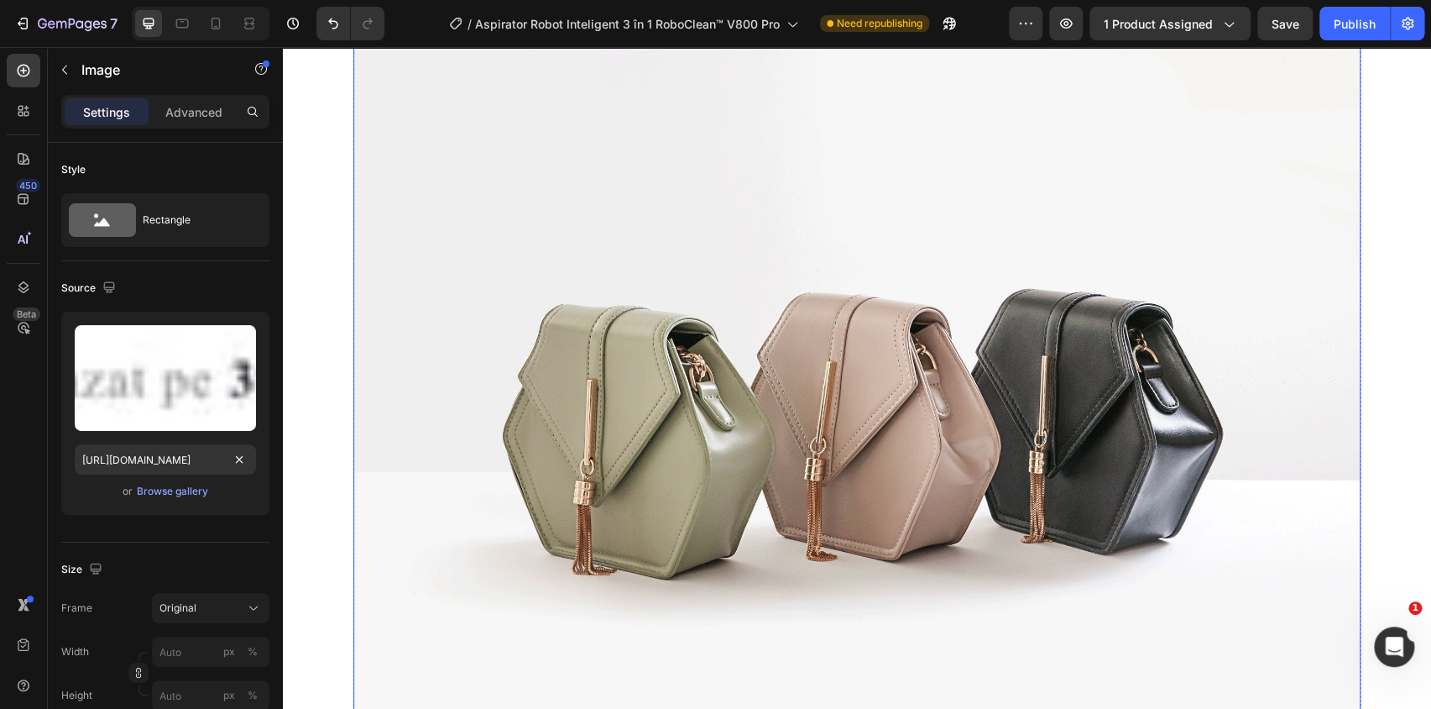
click at [803, 347] on img at bounding box center [856, 408] width 1007 height 756
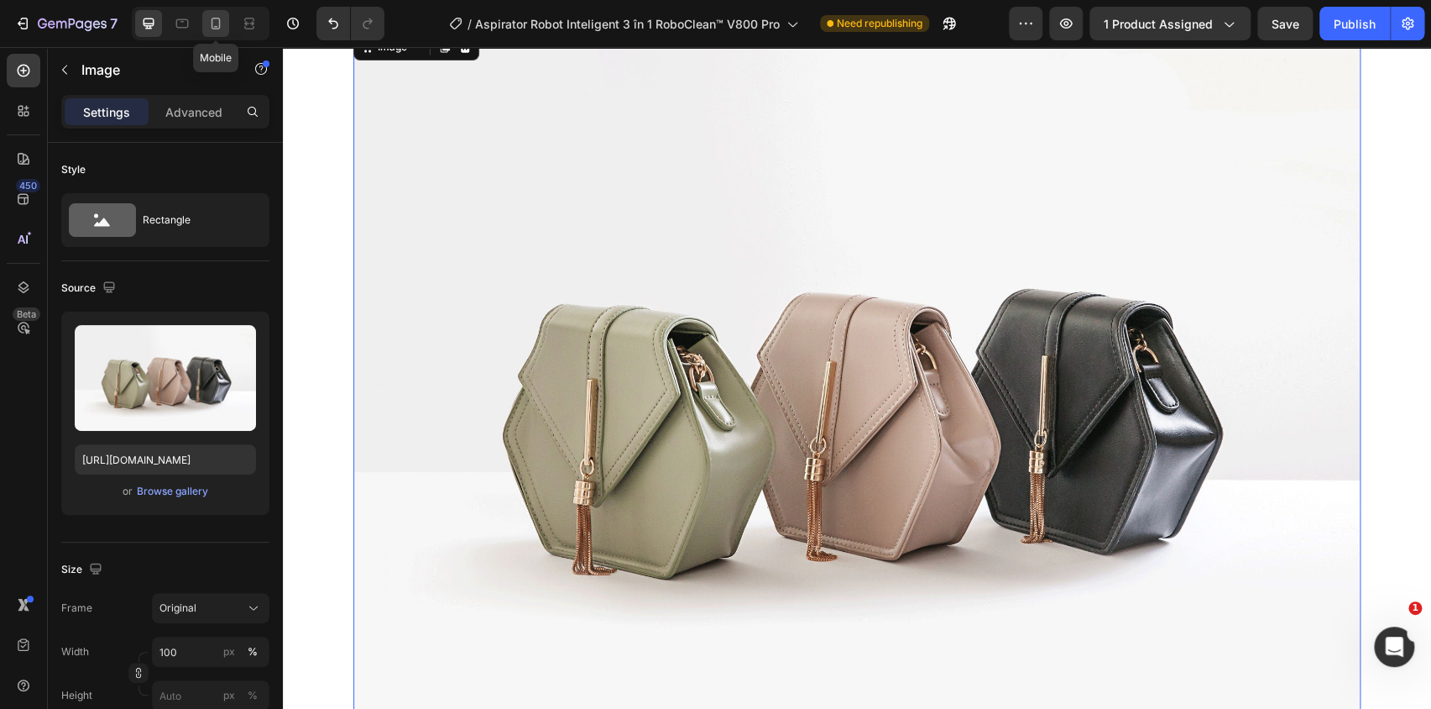
click at [216, 23] on icon at bounding box center [215, 23] width 17 height 17
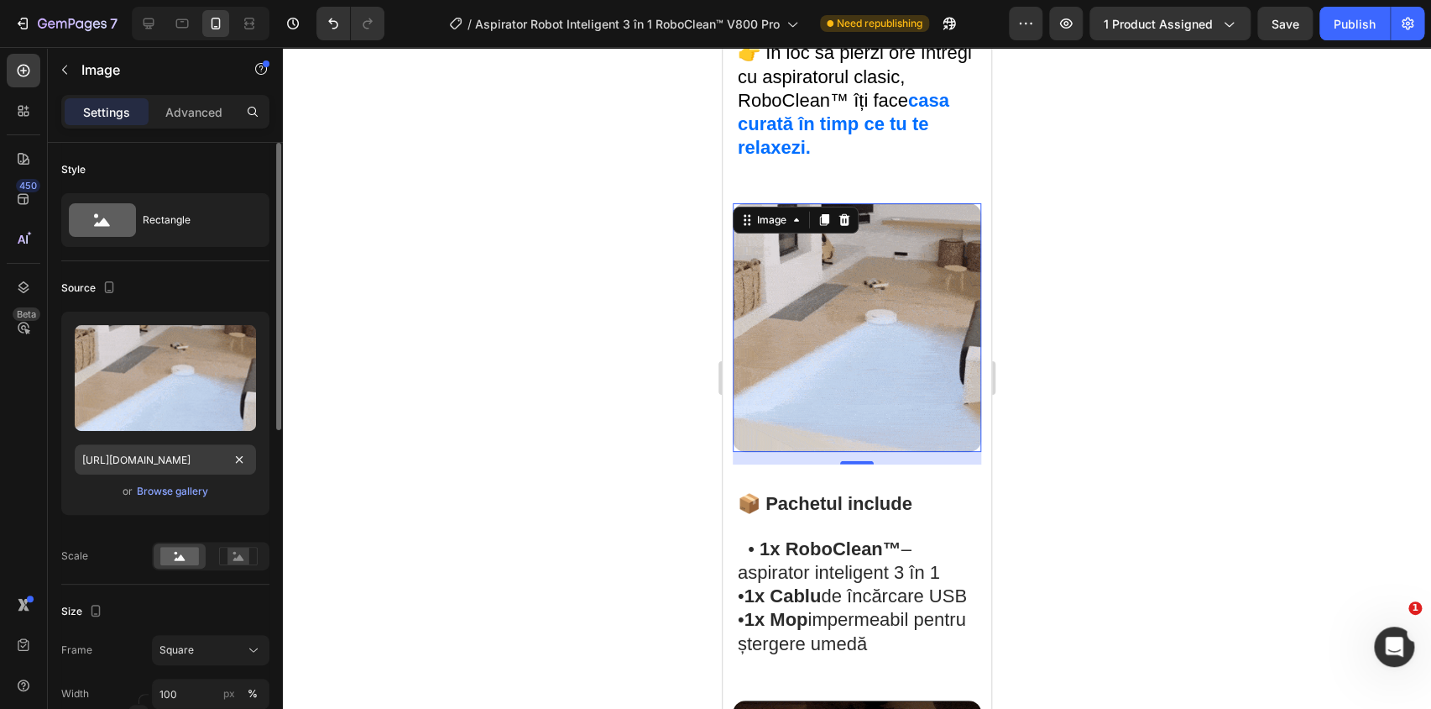
scroll to position [2317, 0]
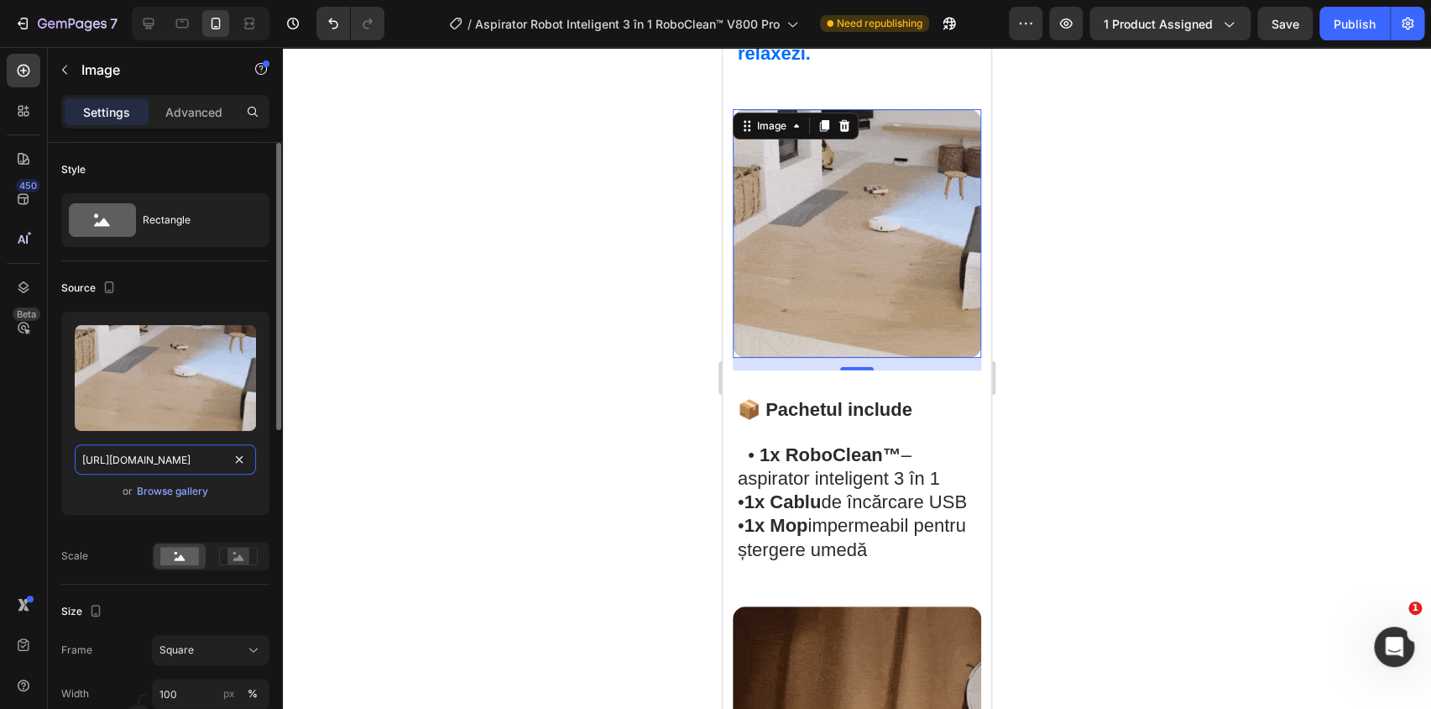
click at [177, 465] on input "https://cdn.shopify.com/s/files/1/0950/4460/0138/files/gempages_577144715678319…" at bounding box center [165, 459] width 181 height 30
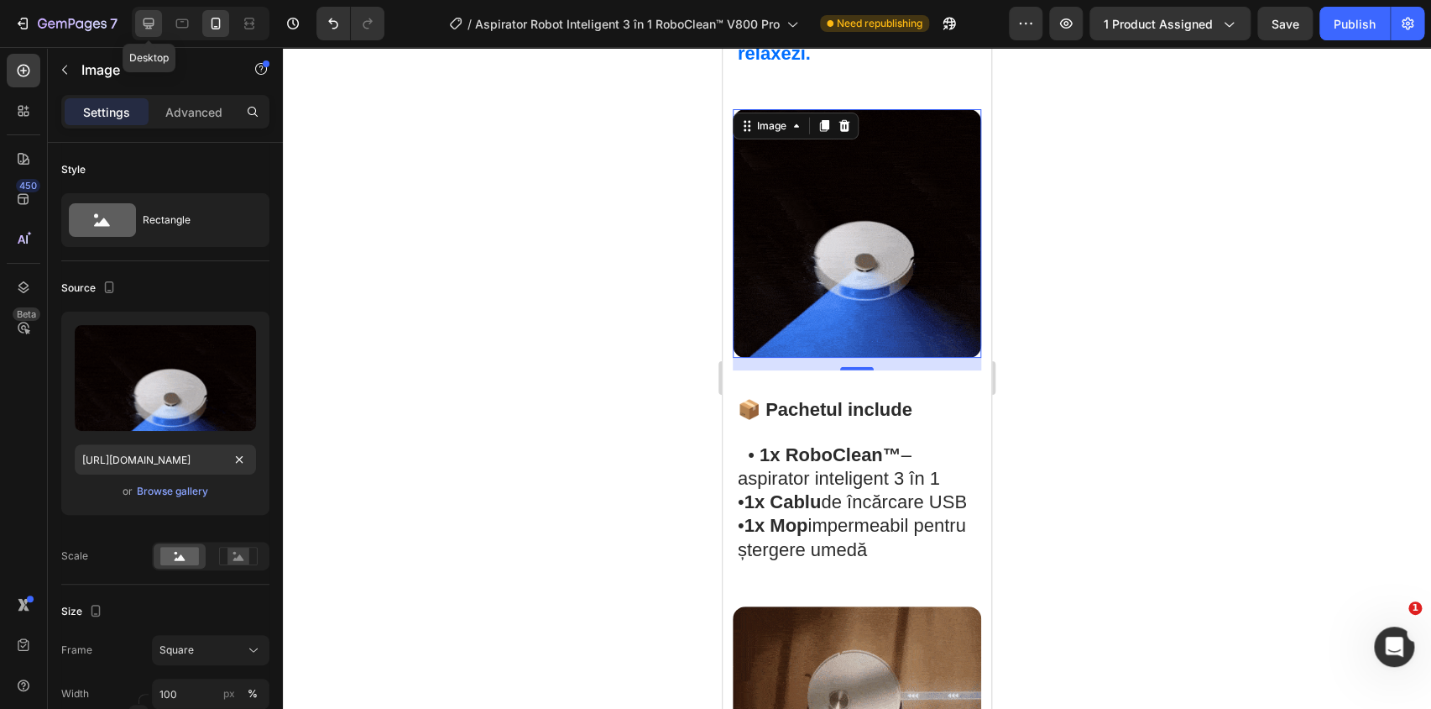
click at [147, 17] on icon at bounding box center [148, 23] width 17 height 17
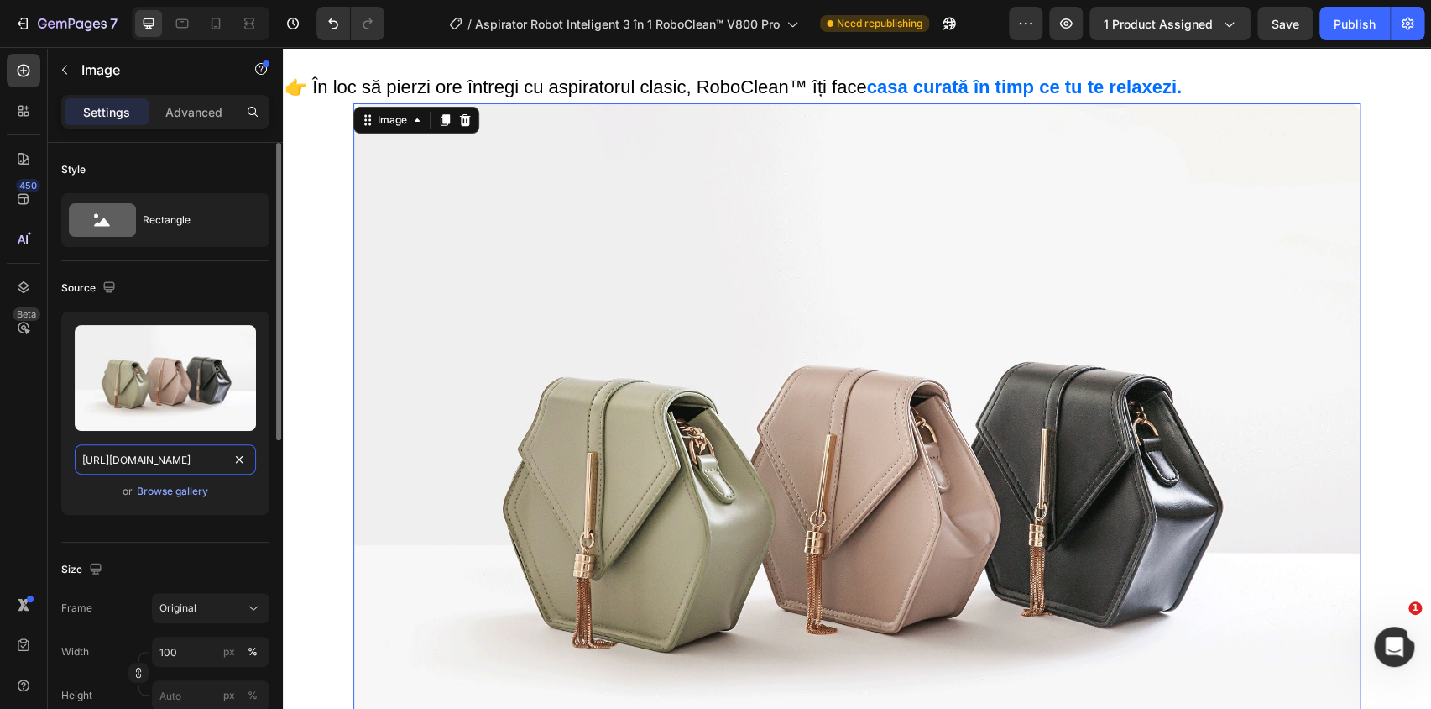
click at [184, 462] on input "https://cdn.shopify.com/s/files/1/2005/9307/files/image_demo.jpg" at bounding box center [165, 459] width 181 height 30
paste input "0950/4460/0138/files/gempages_577144715678319604-eb013a62-e845-4180-a58e-4bfb07…"
type input "https://cdn.shopify.com/s/files/1/0950/4460/0138/files/gempages_577144715678319…"
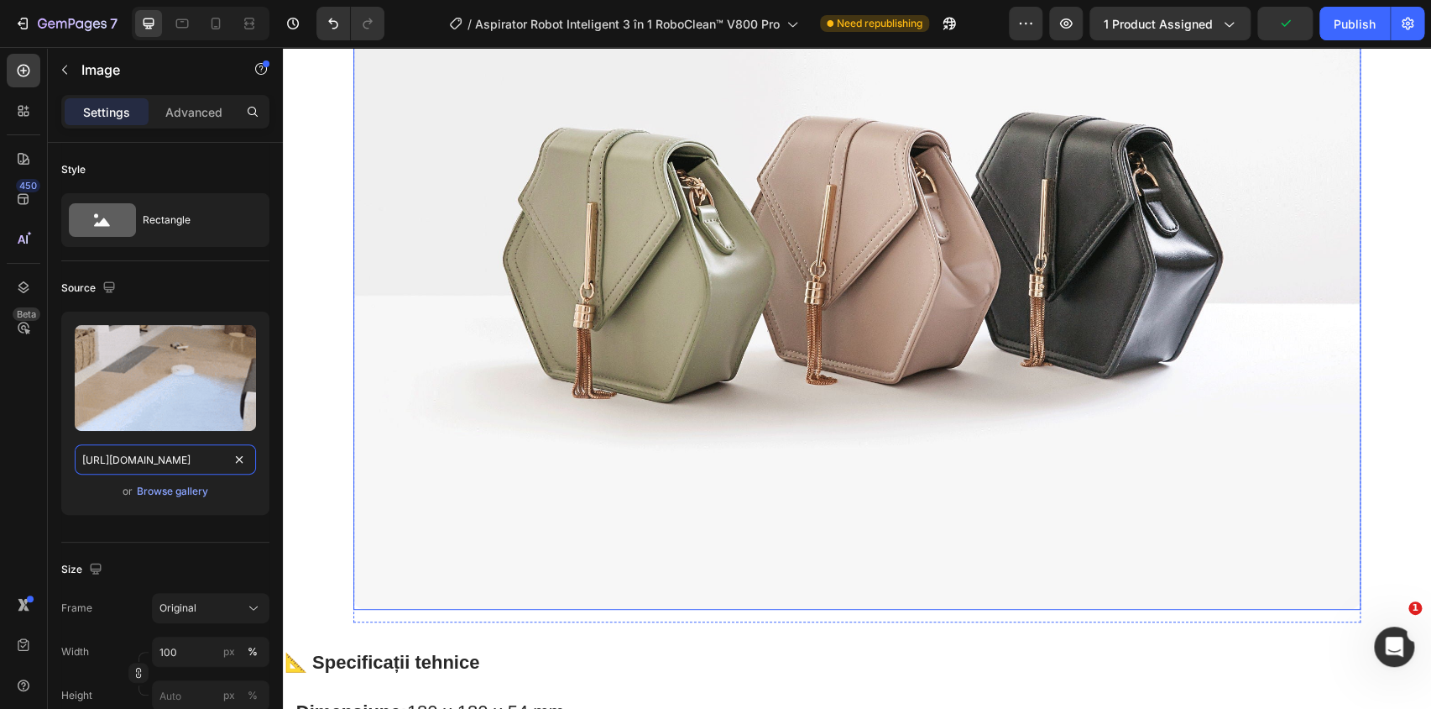
scroll to position [3512, 0]
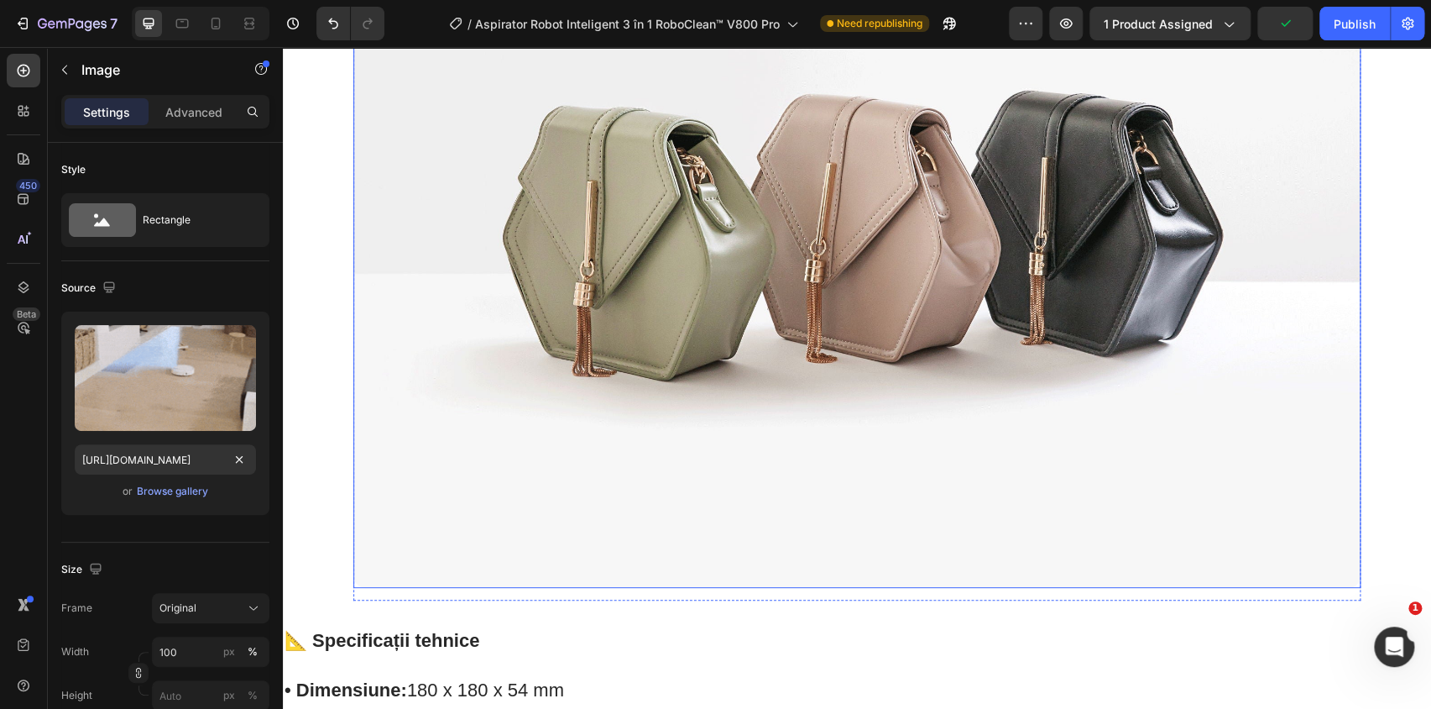
click at [573, 381] on img at bounding box center [856, 210] width 1007 height 756
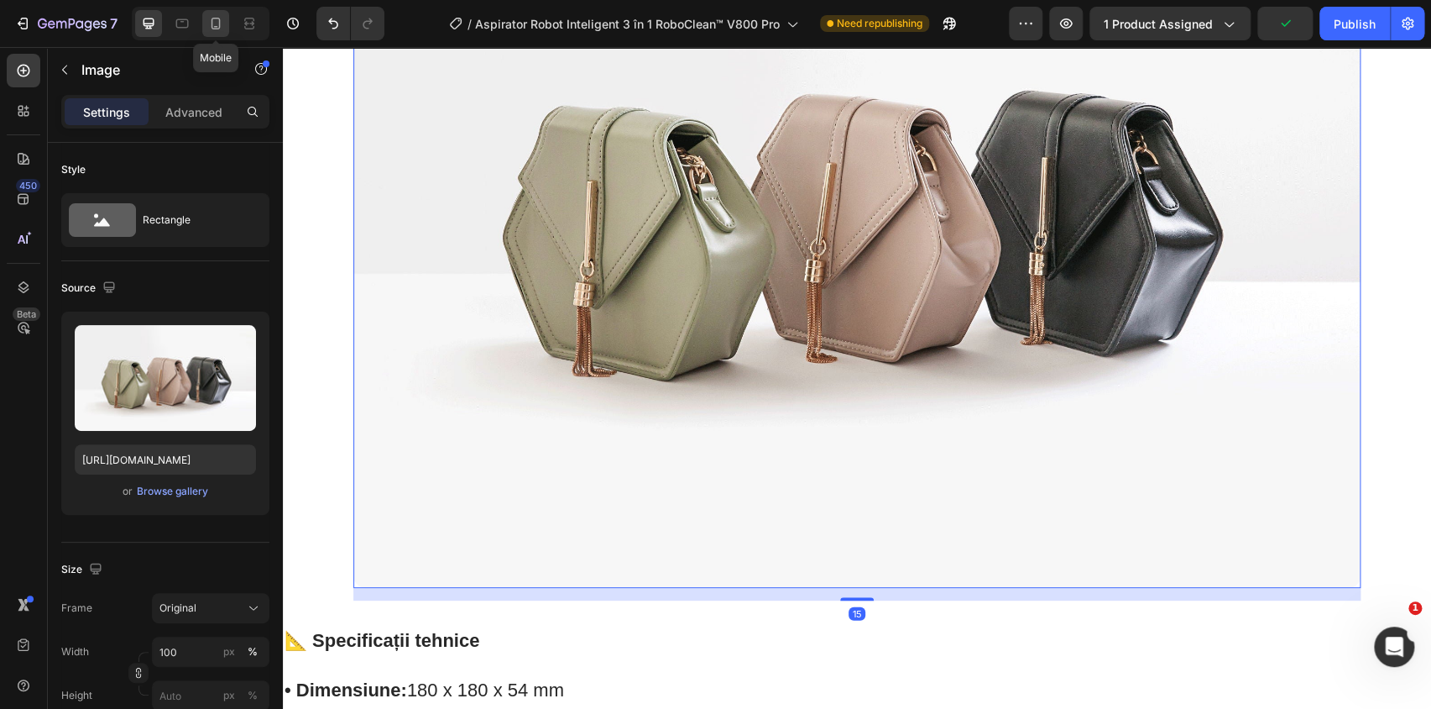
click at [209, 24] on icon at bounding box center [215, 23] width 17 height 17
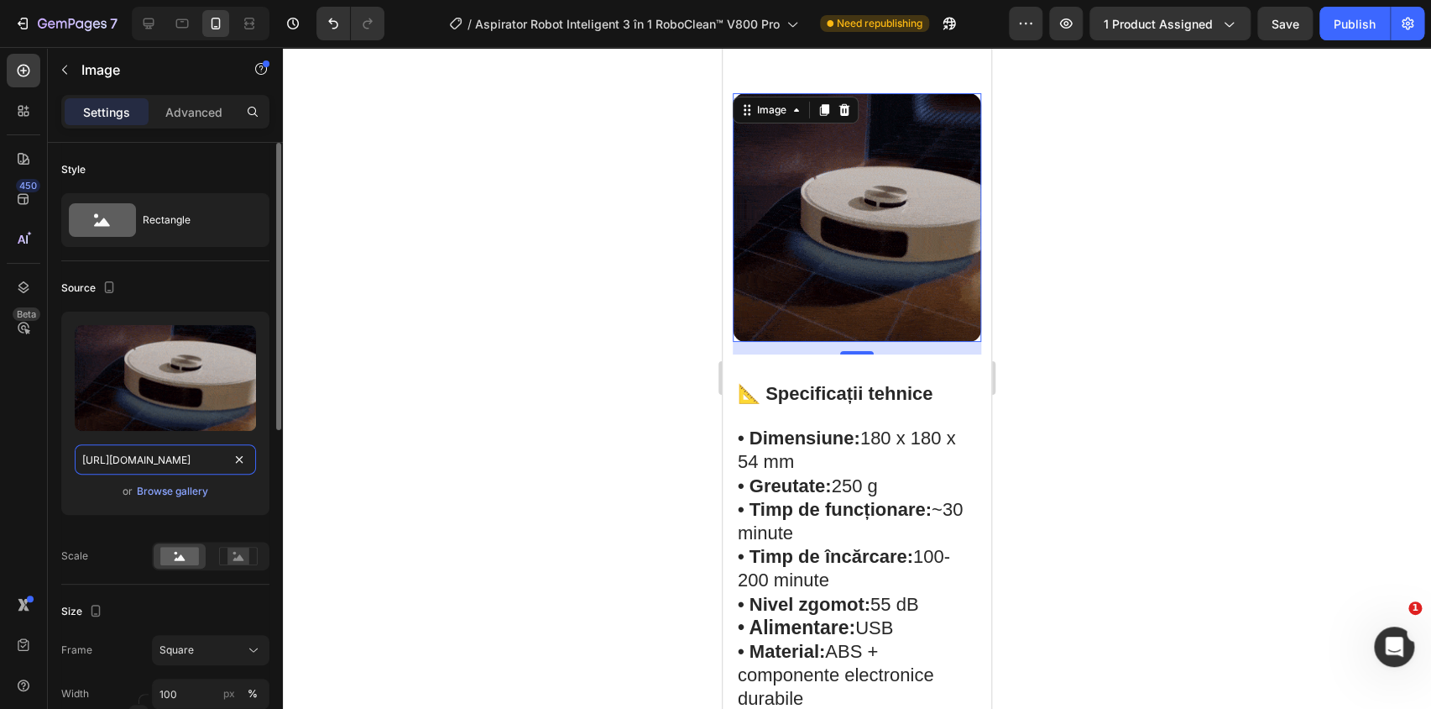
scroll to position [2824, 0]
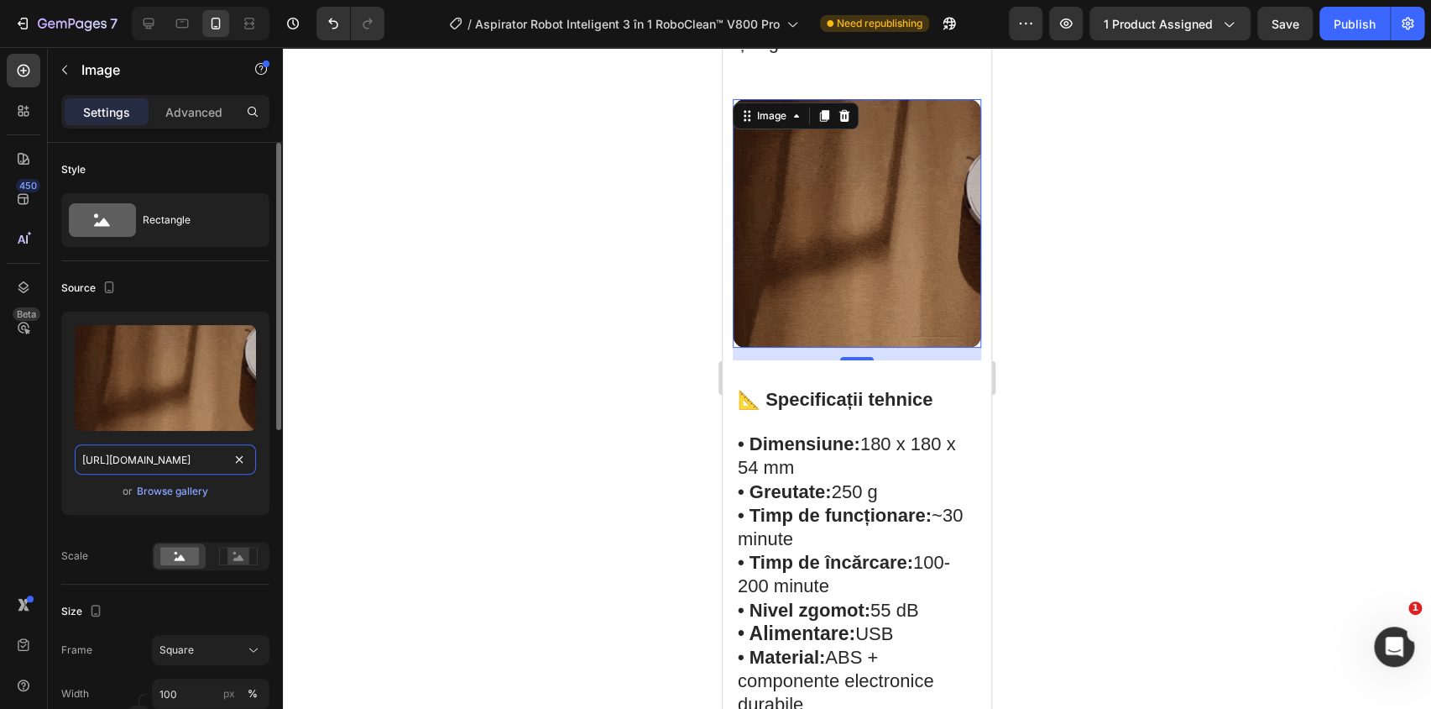
click at [168, 458] on input "https://cdn.shopify.com/s/files/1/0950/4460/0138/files/gempages_577144715678319…" at bounding box center [165, 459] width 181 height 30
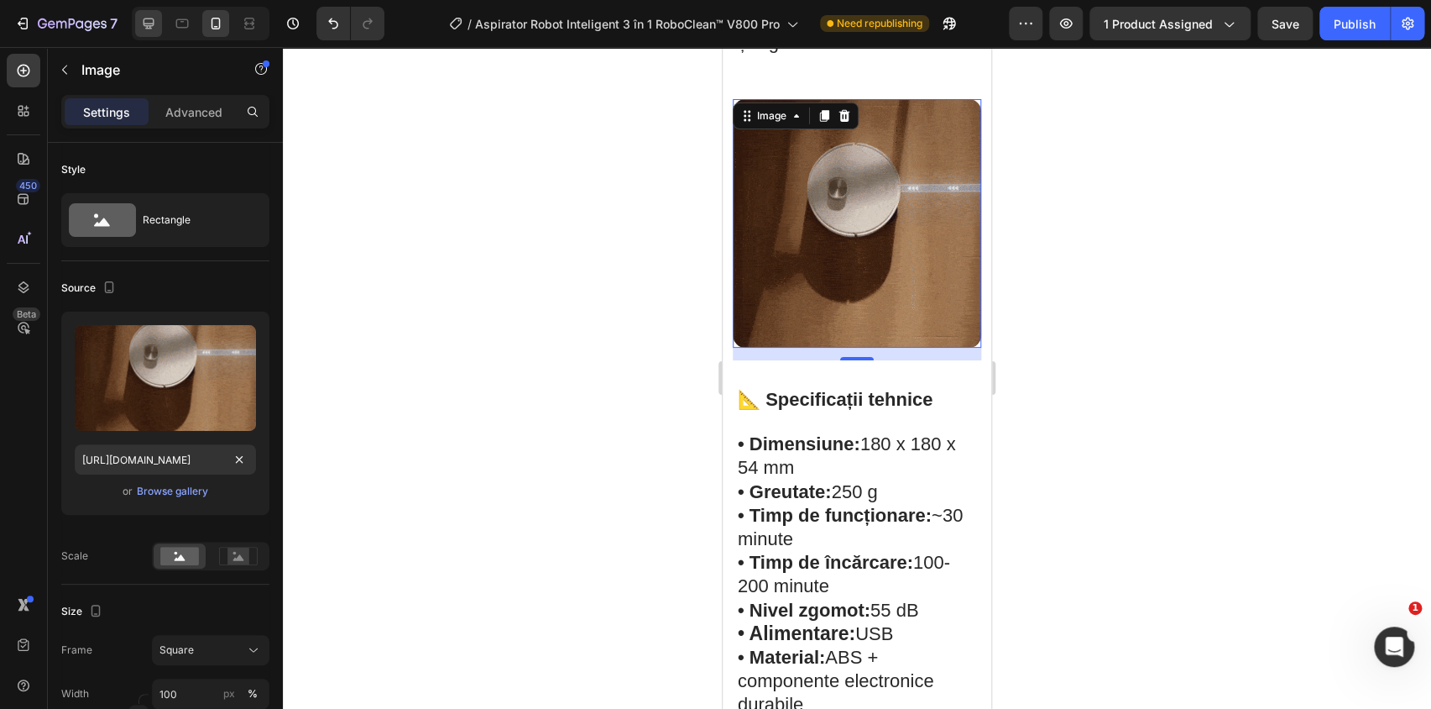
click at [143, 34] on div at bounding box center [148, 23] width 27 height 27
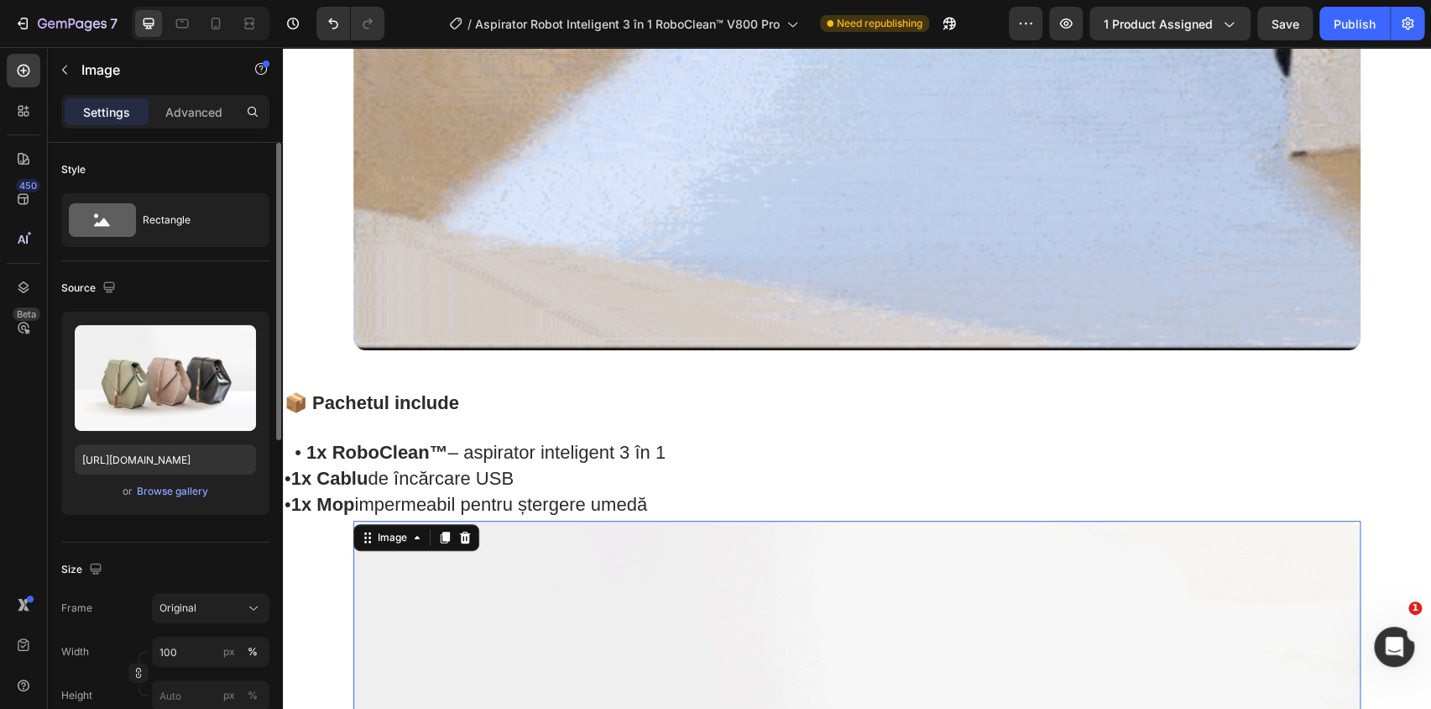
click at [180, 442] on div "Upload Image https://cdn.shopify.com/s/files/1/2005/9307/files/image_demo.jpg o…" at bounding box center [165, 412] width 208 height 203
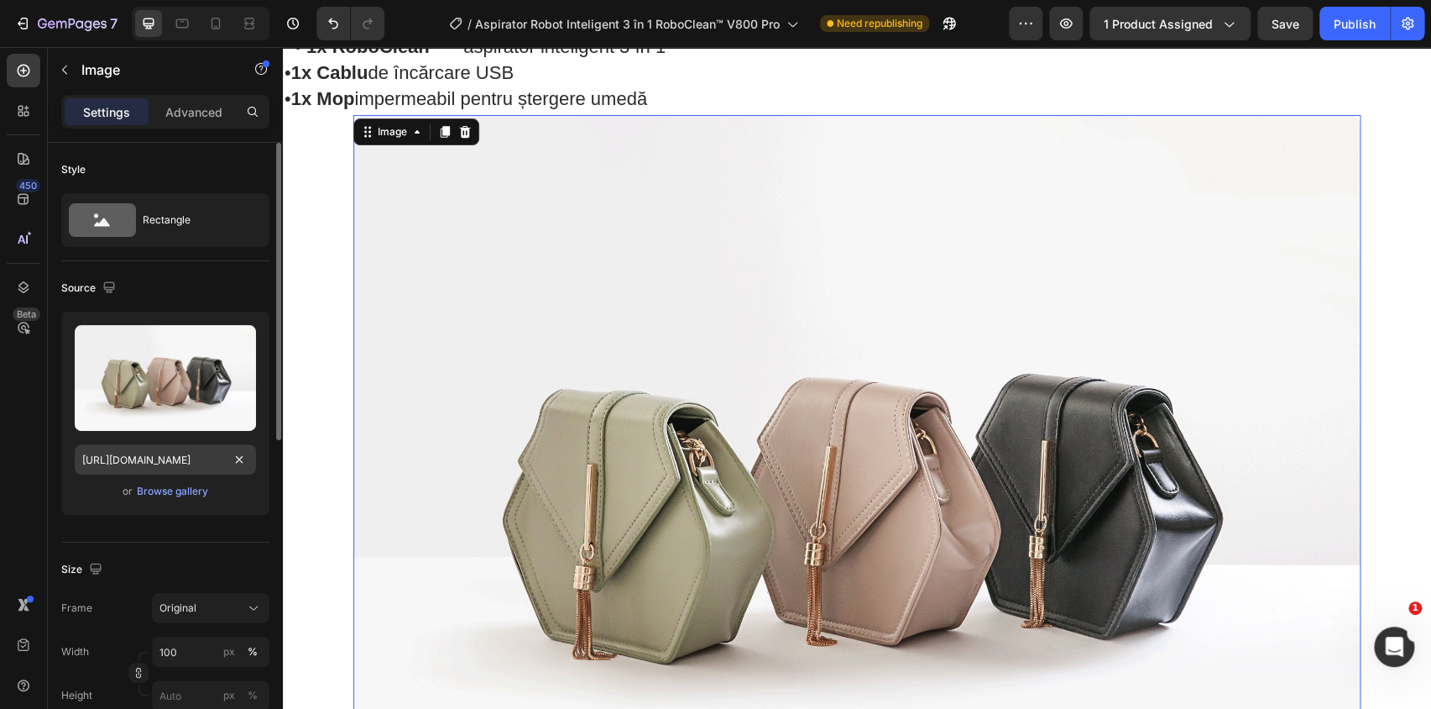
scroll to position [3243, 0]
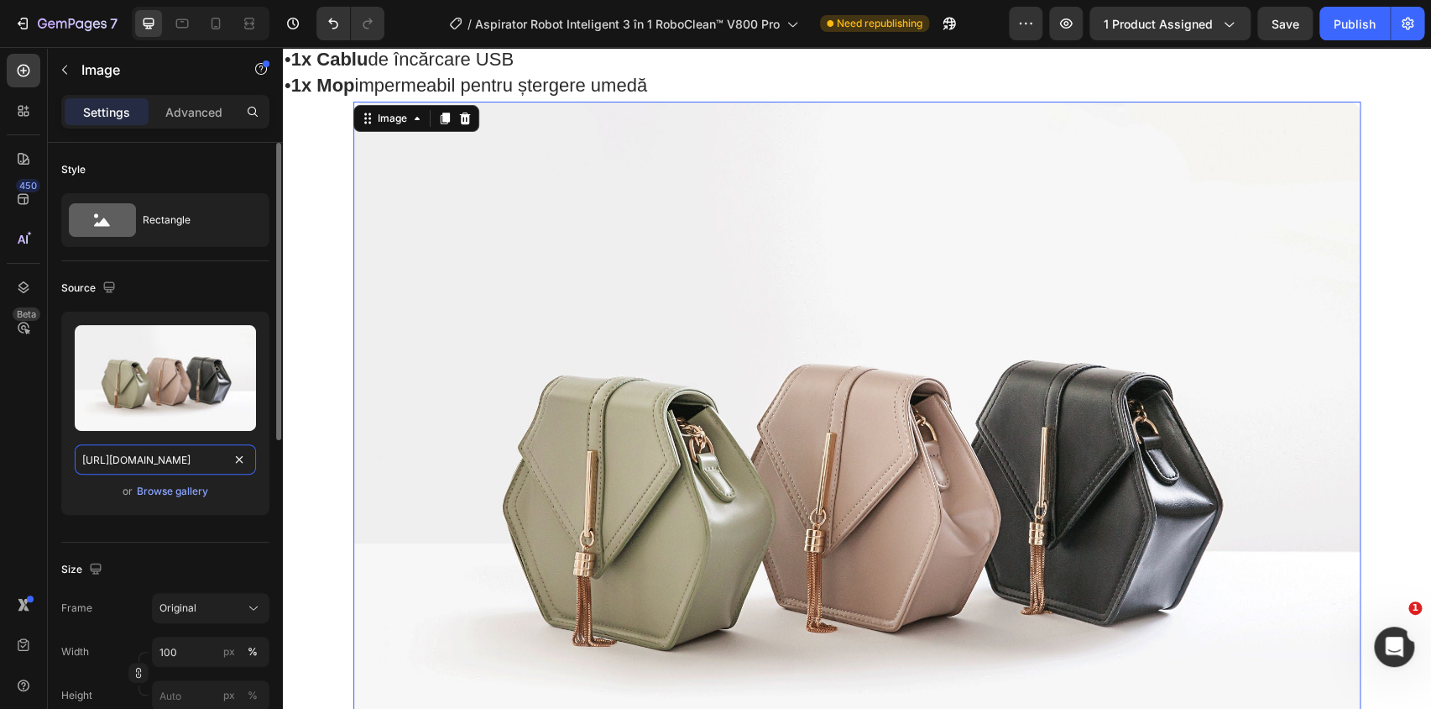
click at [181, 462] on input "https://cdn.shopify.com/s/files/1/2005/9307/files/image_demo.jpg" at bounding box center [165, 459] width 181 height 30
paste input "0950/4460/0138/files/gempages_577144715678319604-d74cb247-526a-4c72-8e77-6dabe8…"
type input "https://cdn.shopify.com/s/files/1/0950/4460/0138/files/gempages_577144715678319…"
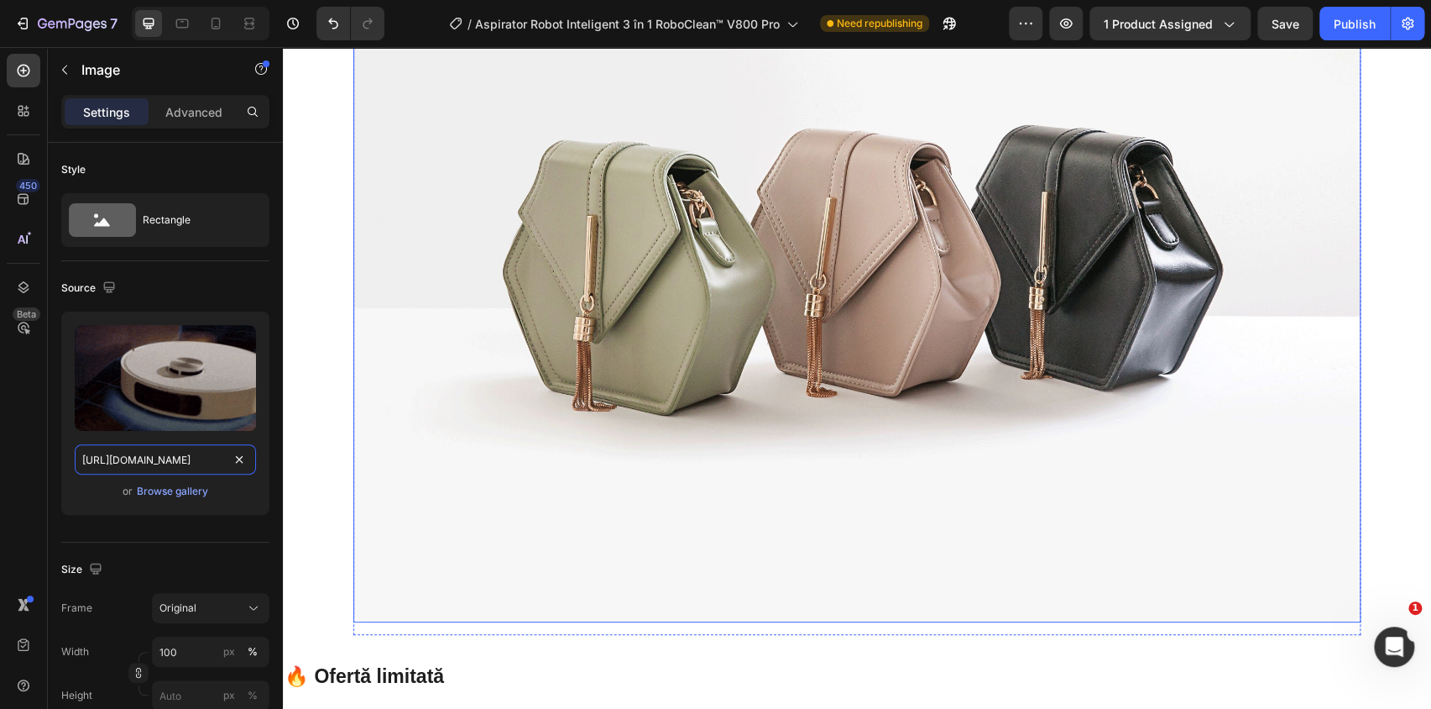
scroll to position [4922, 0]
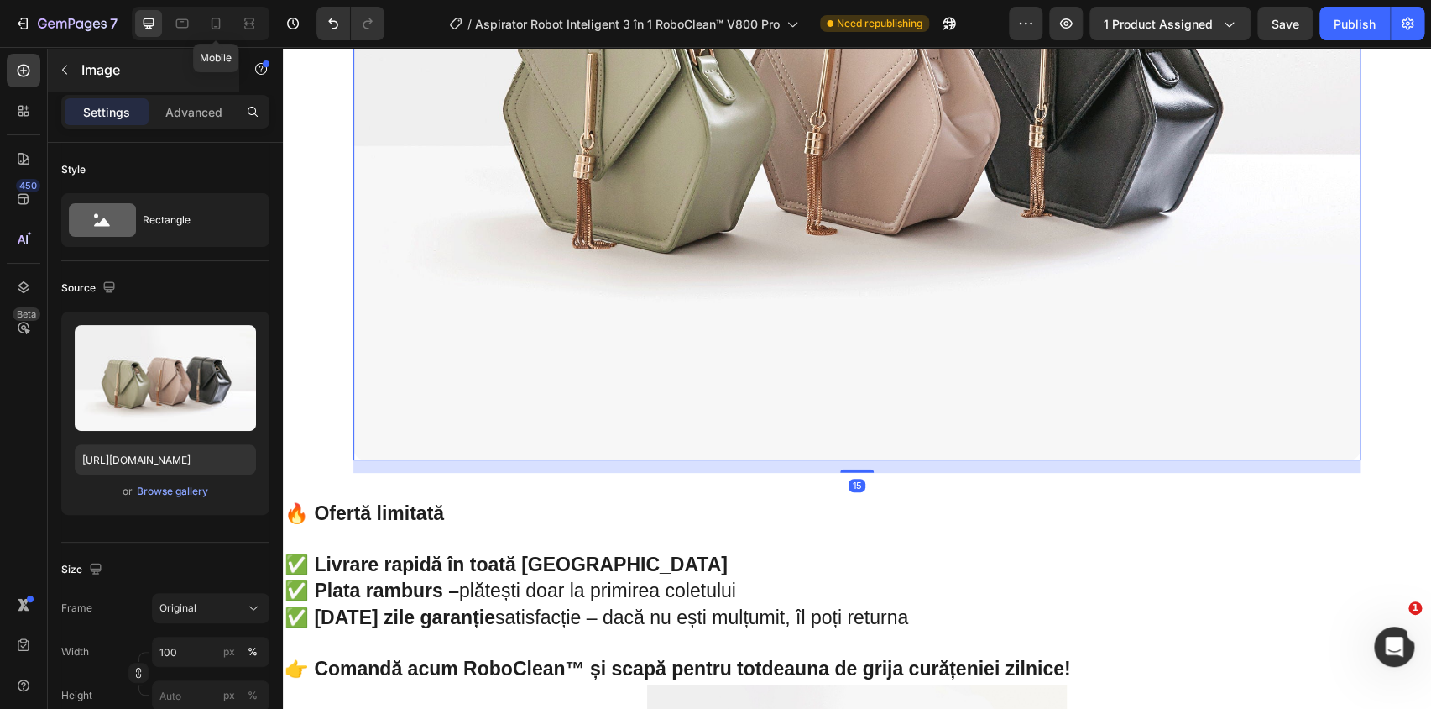
drag, startPoint x: 207, startPoint y: 29, endPoint x: 196, endPoint y: 91, distance: 63.2
click at [208, 29] on icon at bounding box center [215, 23] width 17 height 17
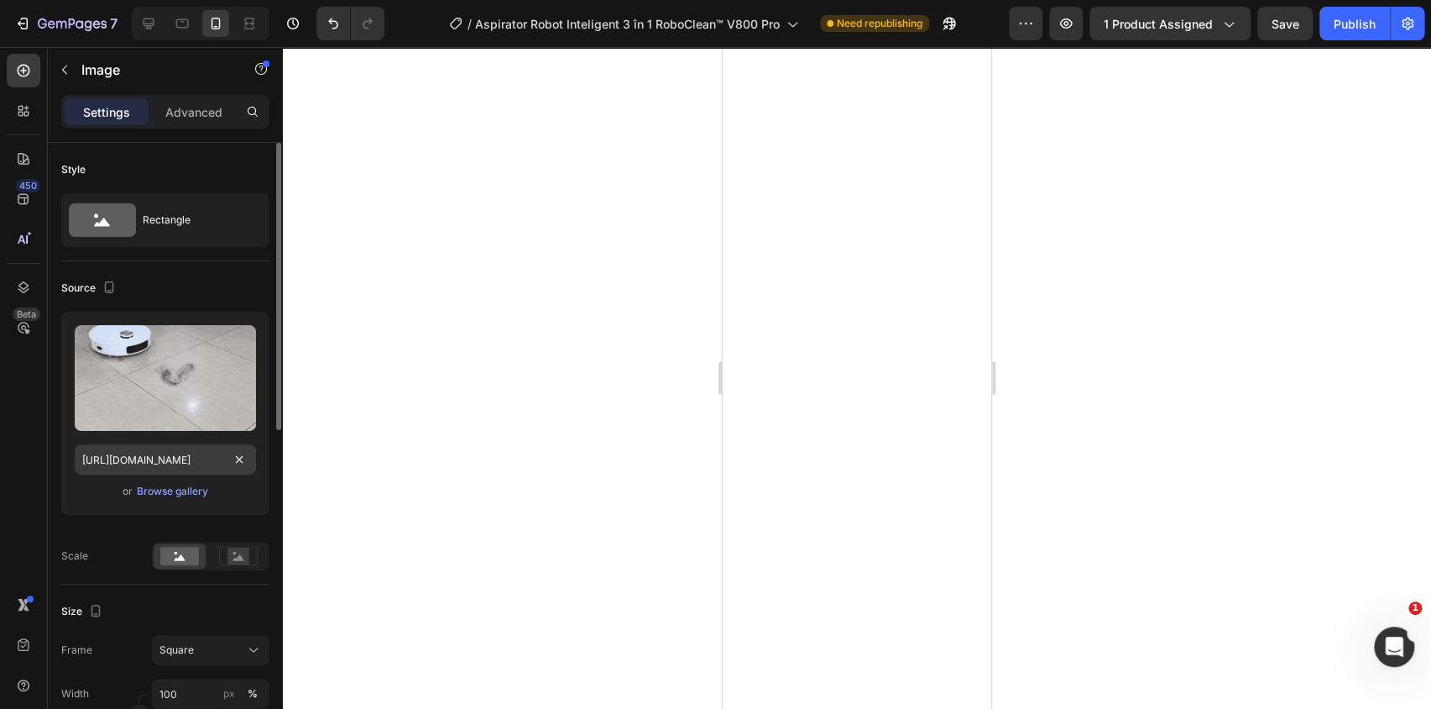
scroll to position [4854, 0]
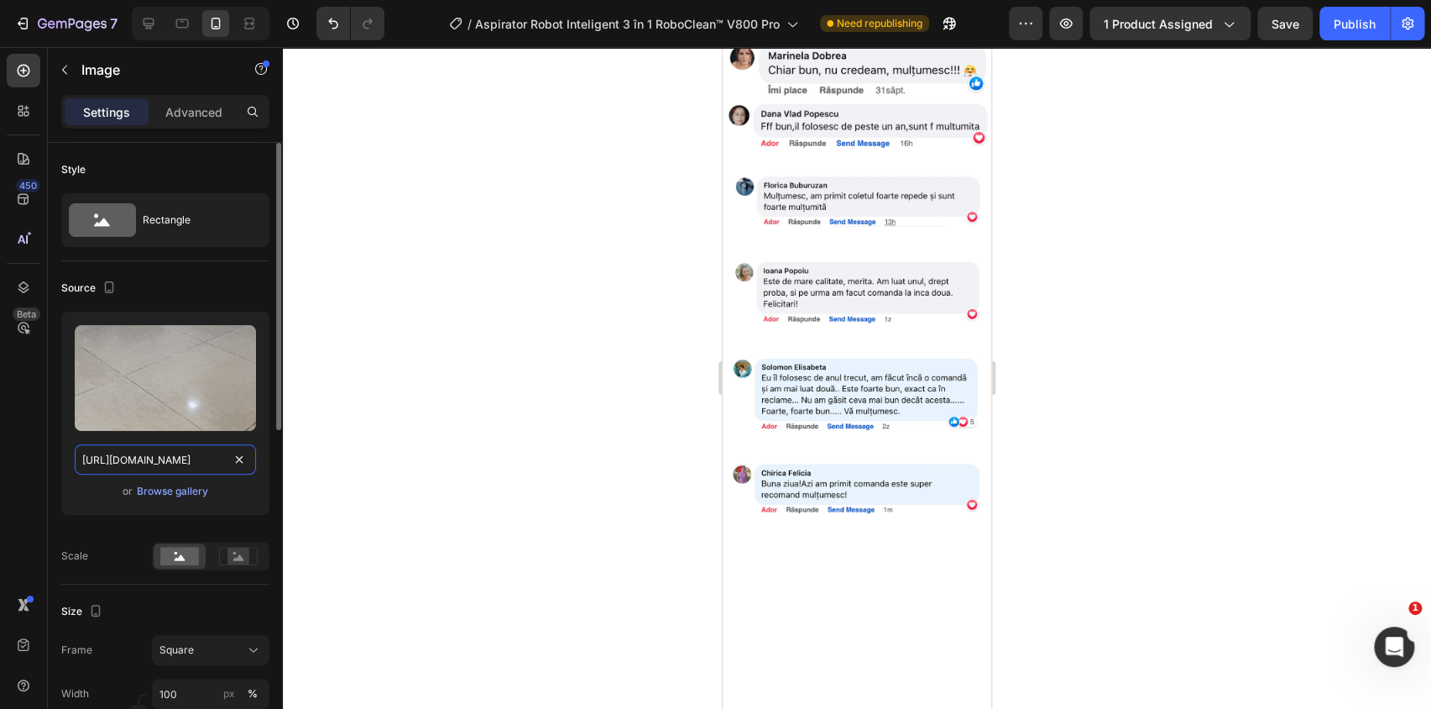
click at [158, 457] on input "https://cdn.shopify.com/s/files/1/0950/4460/0138/files/gempages_577144715678319…" at bounding box center [165, 459] width 181 height 30
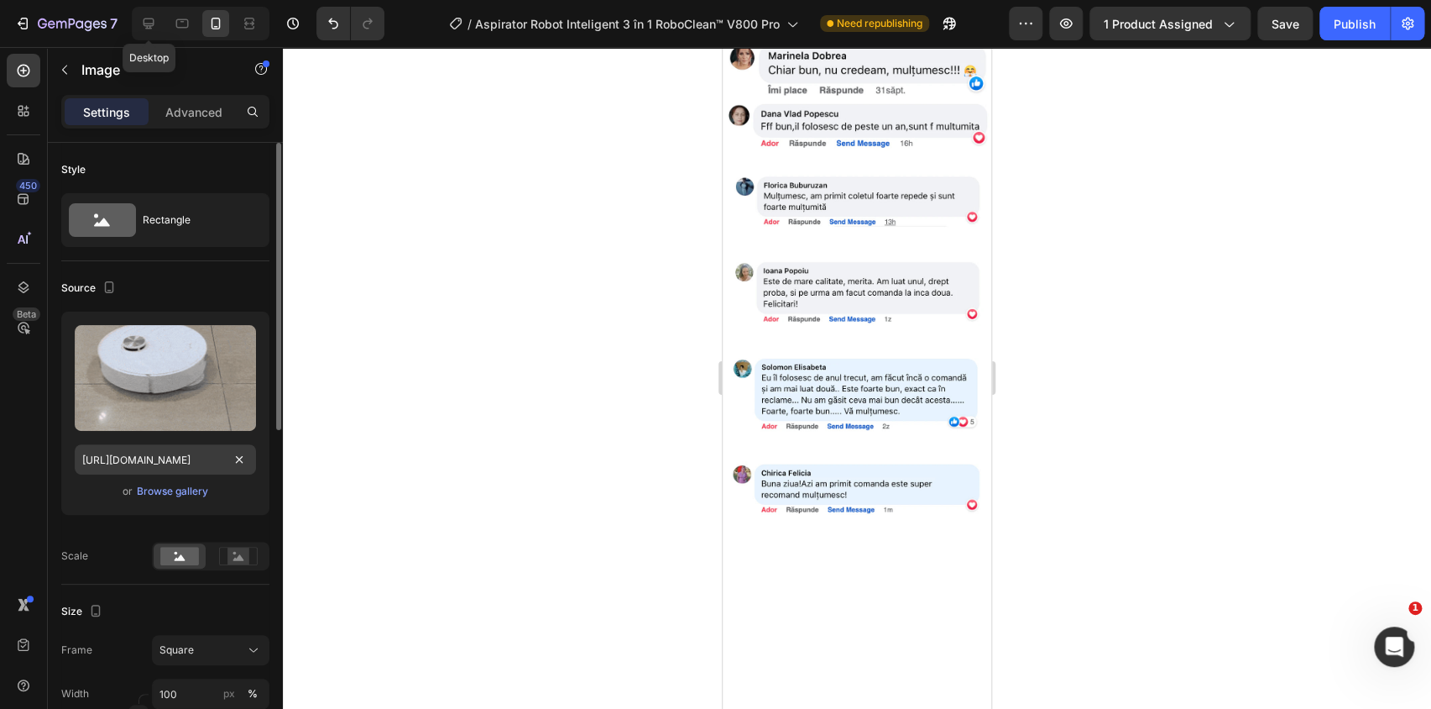
click at [144, 22] on icon at bounding box center [149, 23] width 11 height 11
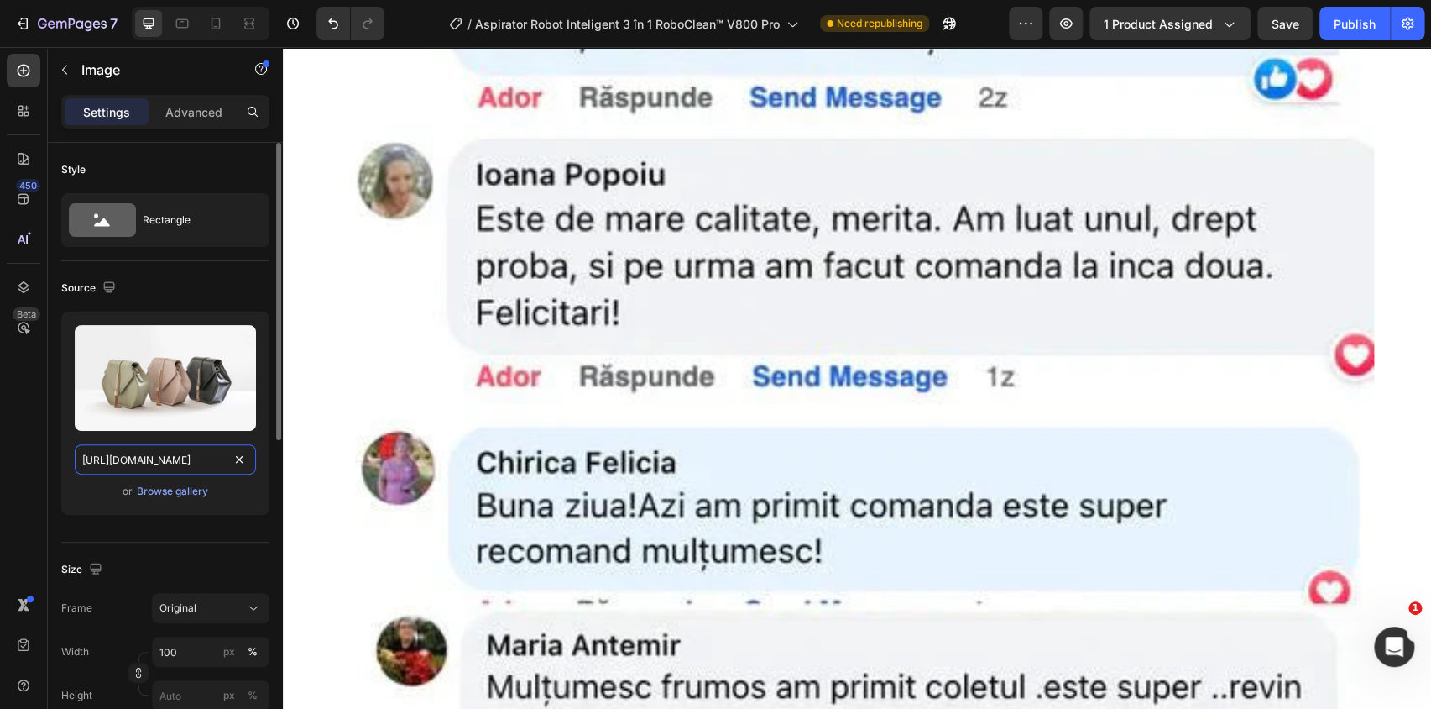
click at [186, 462] on input "https://cdn.shopify.com/s/files/1/2005/9307/files/image_demo.jpg" at bounding box center [165, 459] width 181 height 30
paste input "0950/4460/0138/files/gempages_577144715678319604-260b904c-92e6-4937-af5e-67fac2…"
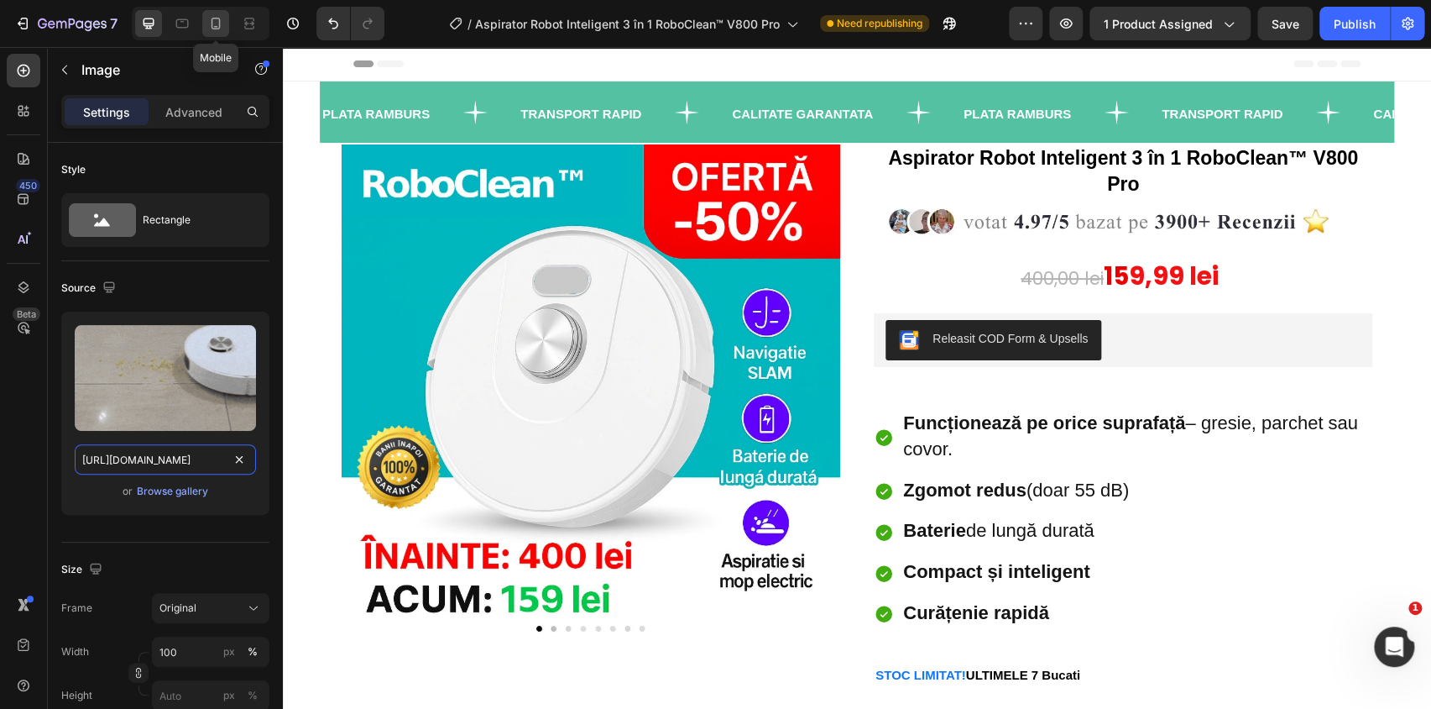
type input "https://cdn.shopify.com/s/files/1/0950/4460/0138/files/gempages_577144715678319…"
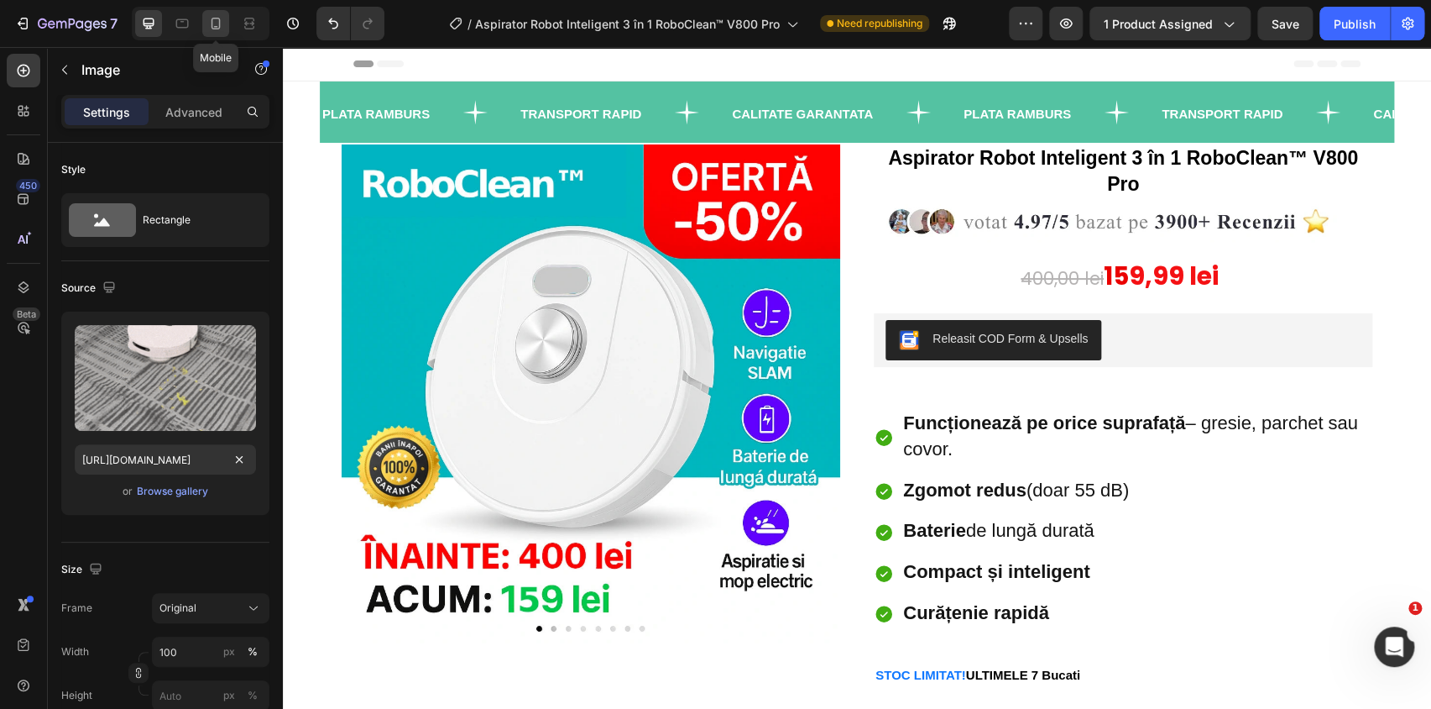
click at [211, 34] on div at bounding box center [215, 23] width 27 height 27
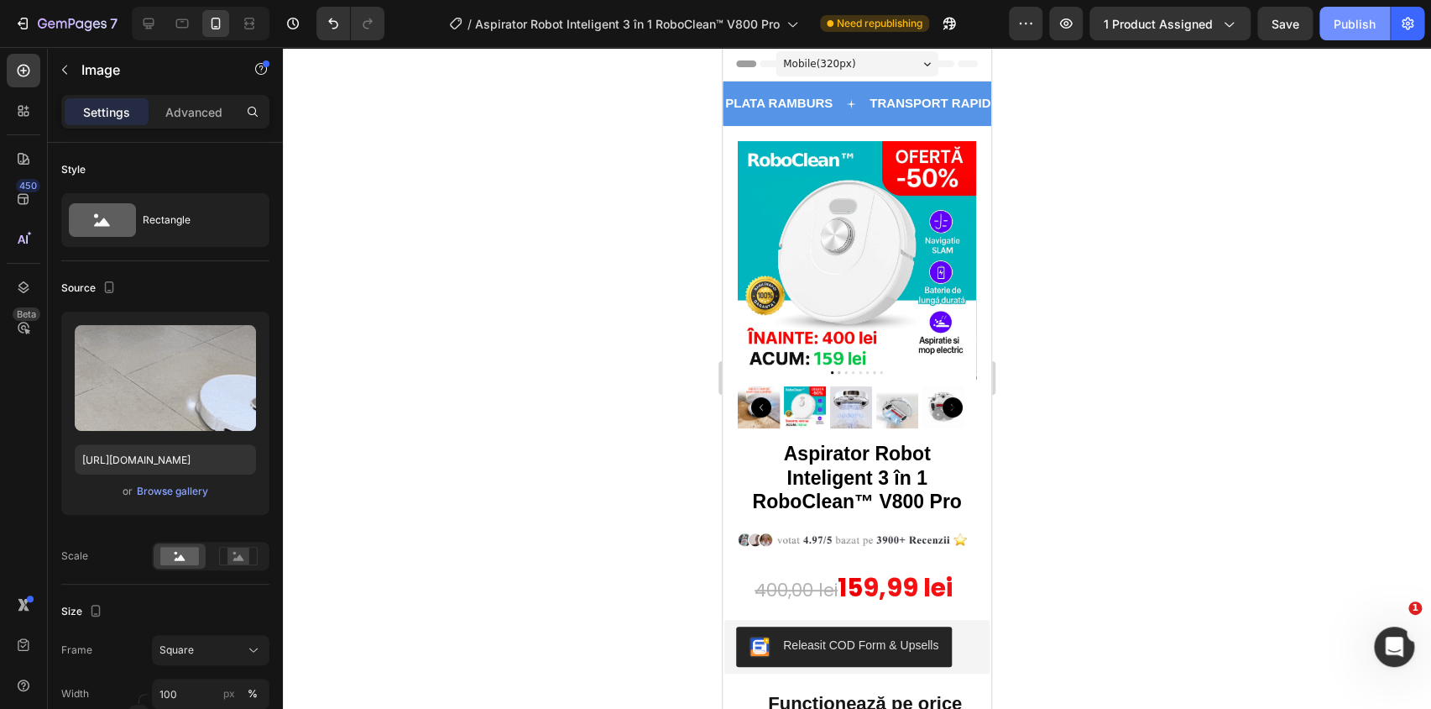
click at [1362, 19] on div "Publish" at bounding box center [1355, 24] width 42 height 18
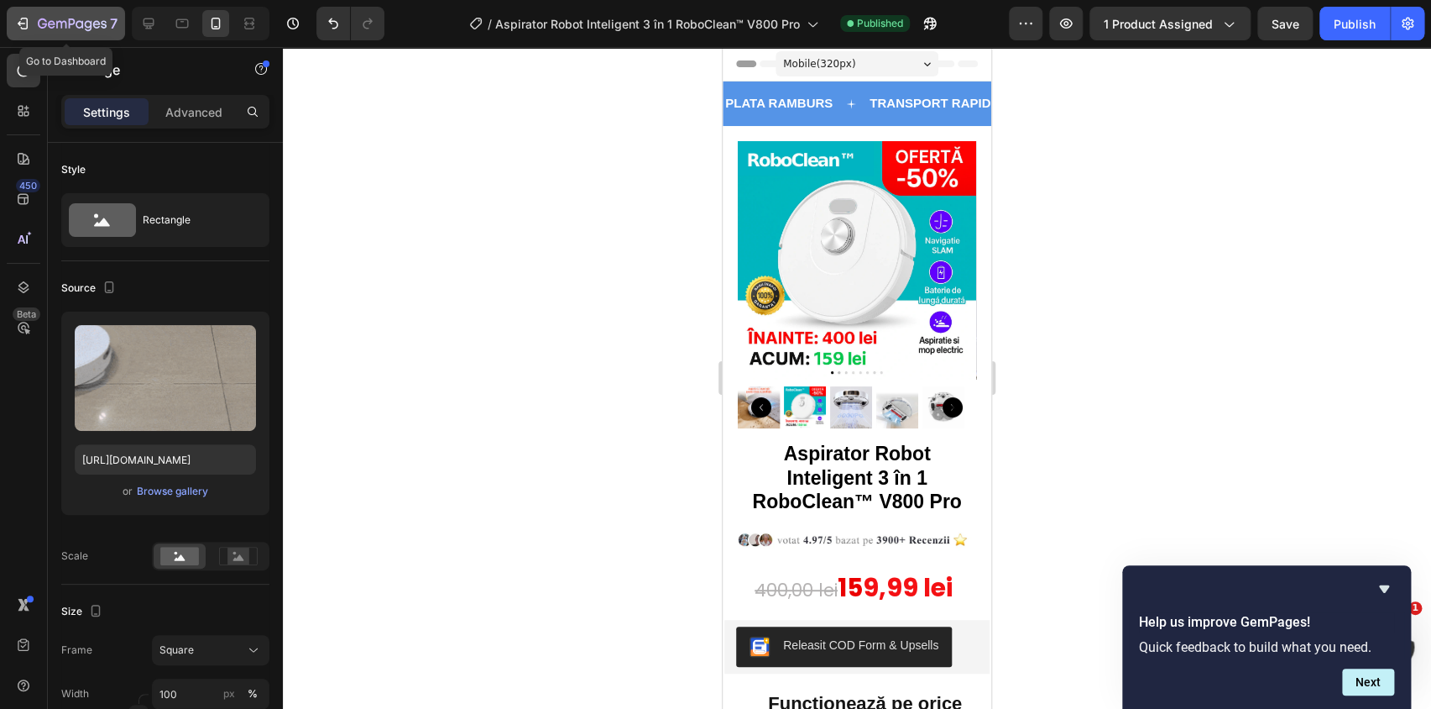
click at [34, 17] on div "7" at bounding box center [65, 23] width 103 height 20
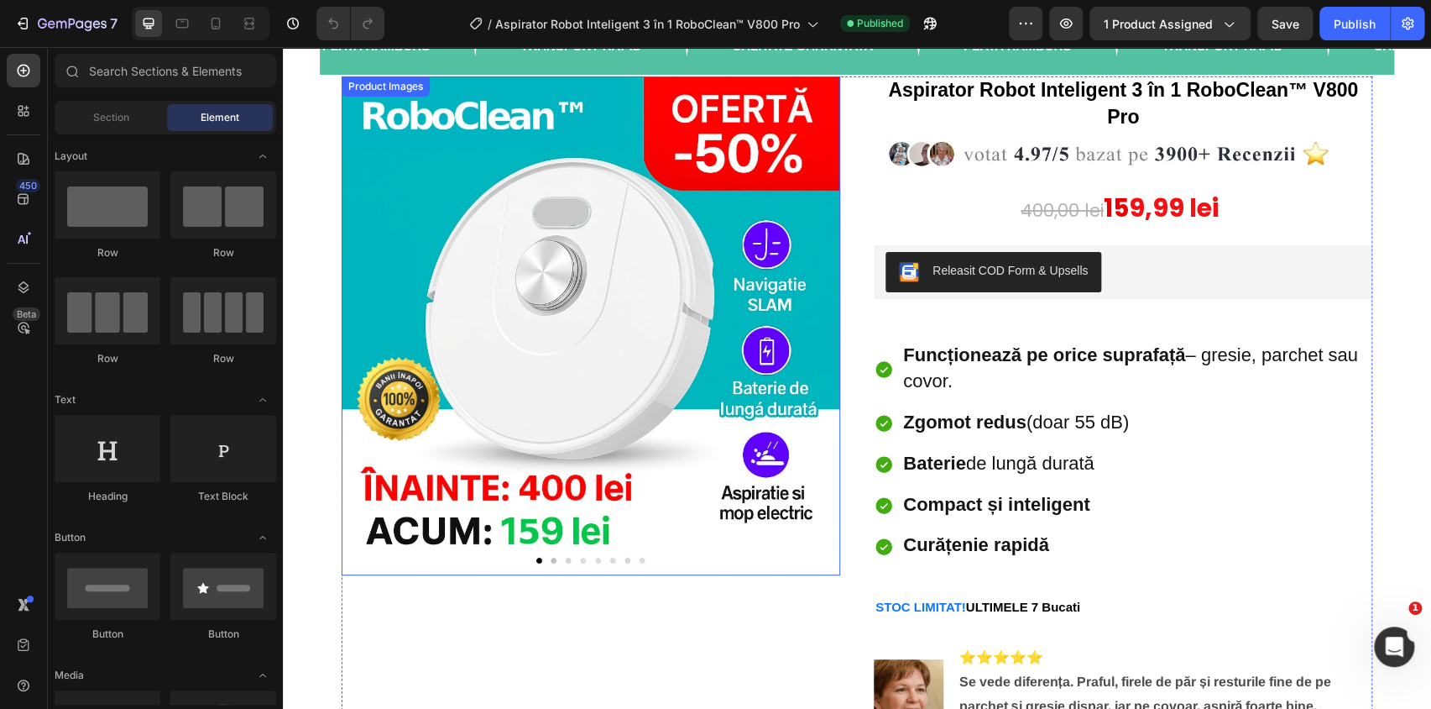
scroll to position [76, 0]
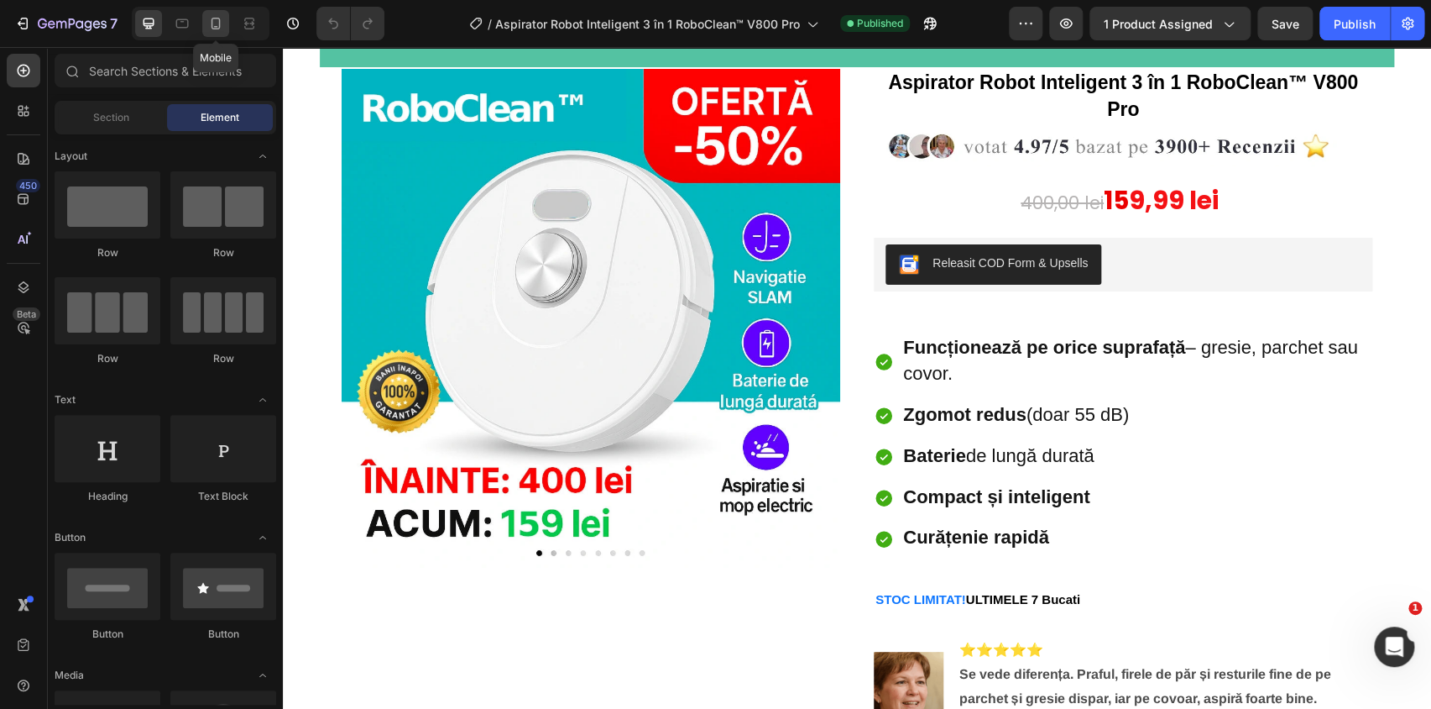
click at [227, 18] on div at bounding box center [215, 23] width 27 height 27
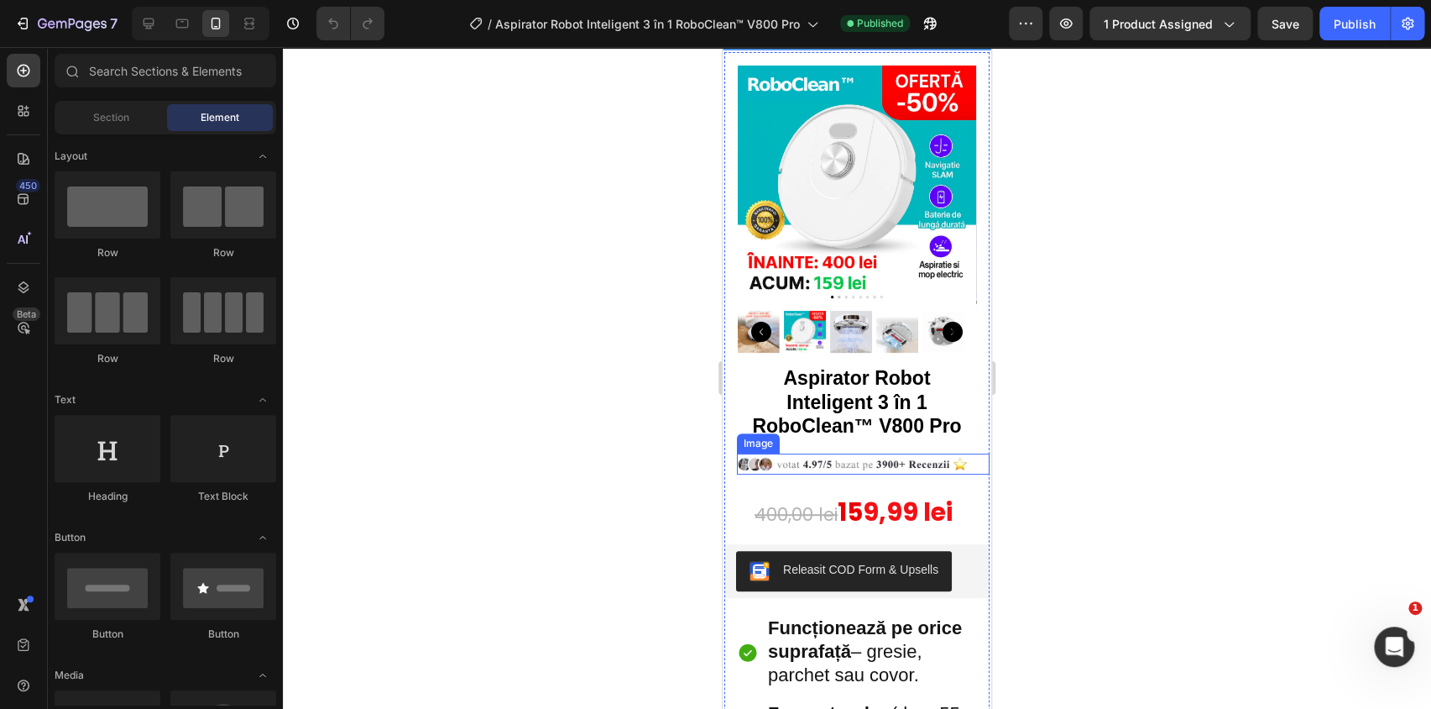
click at [829, 453] on img at bounding box center [863, 463] width 253 height 21
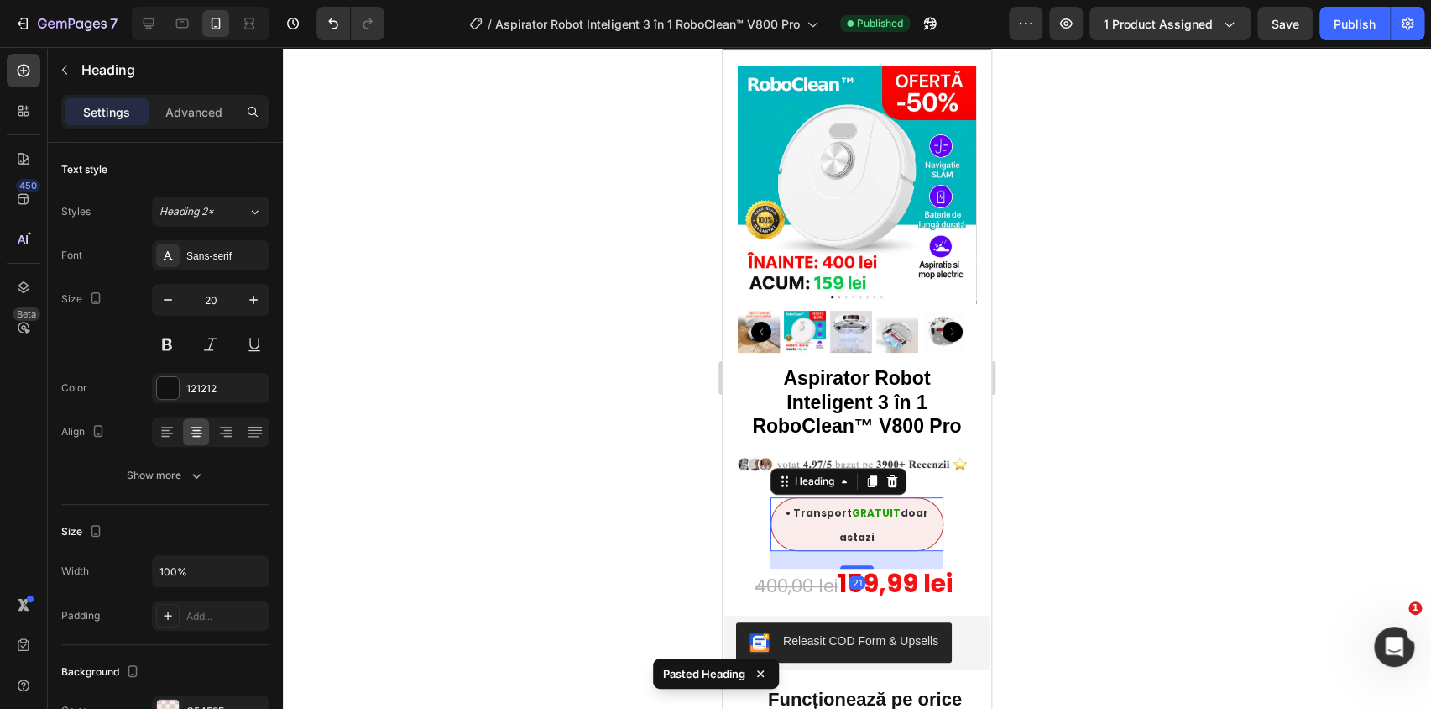
click at [1016, 504] on div at bounding box center [857, 378] width 1148 height 662
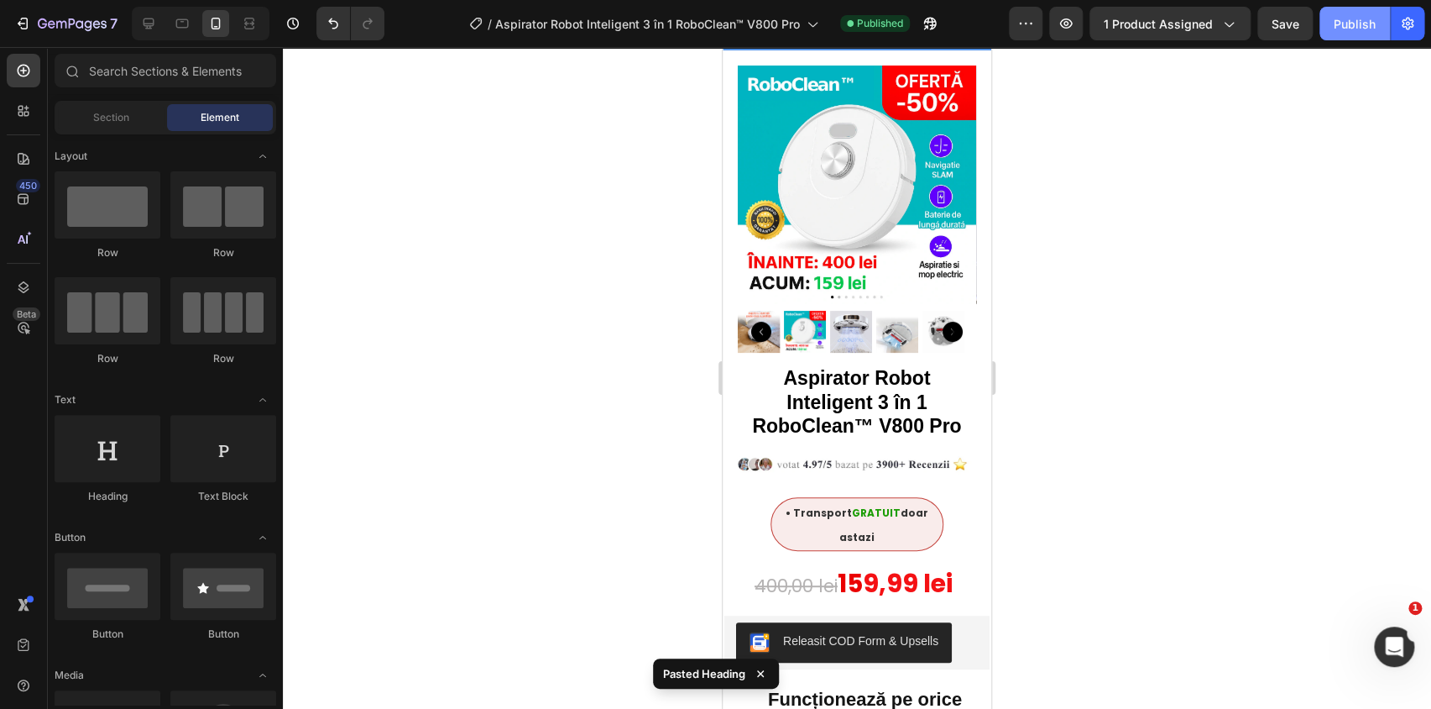
click at [1336, 24] on div "Publish" at bounding box center [1355, 24] width 42 height 18
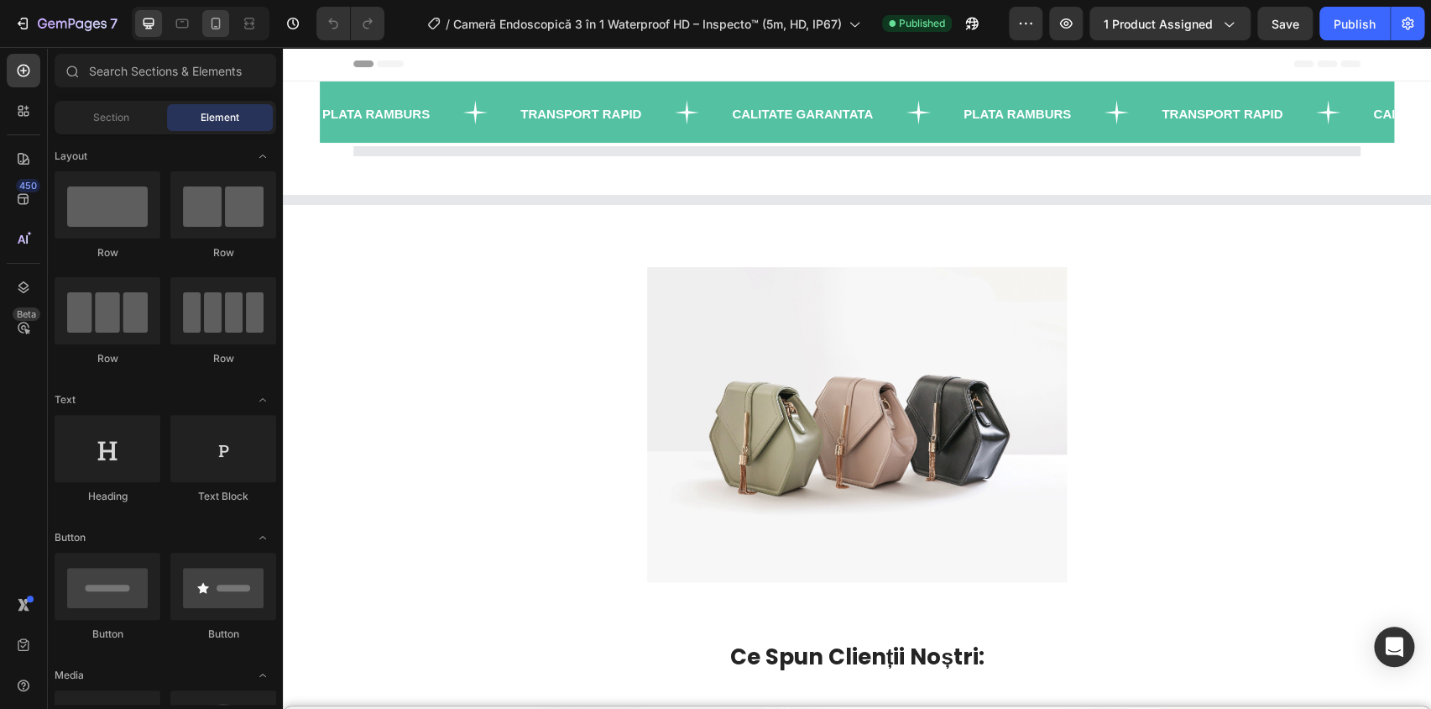
click at [219, 17] on icon at bounding box center [215, 23] width 17 height 17
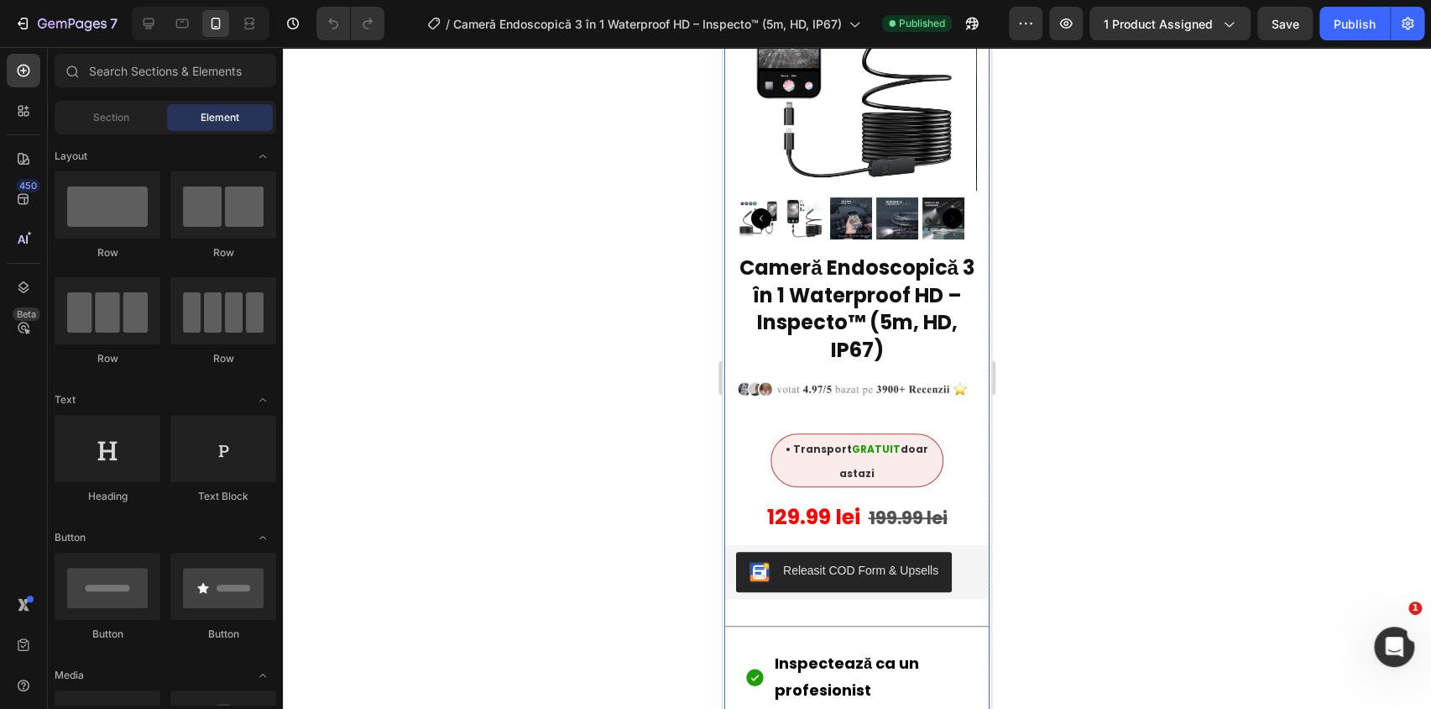
scroll to position [228, 0]
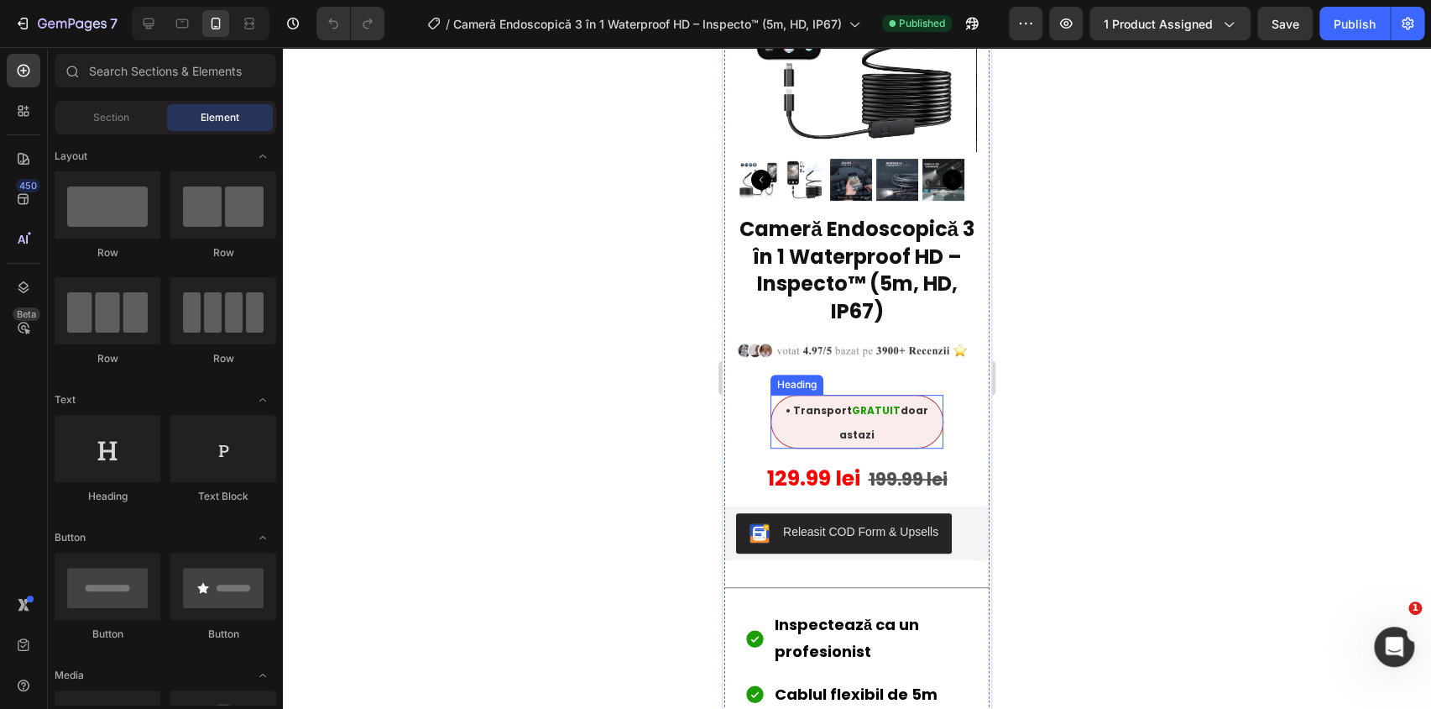
click at [888, 418] on h2 "• Transport GRATUIT doar astazi" at bounding box center [857, 422] width 173 height 54
